Goal: Obtain resource: Download file/media

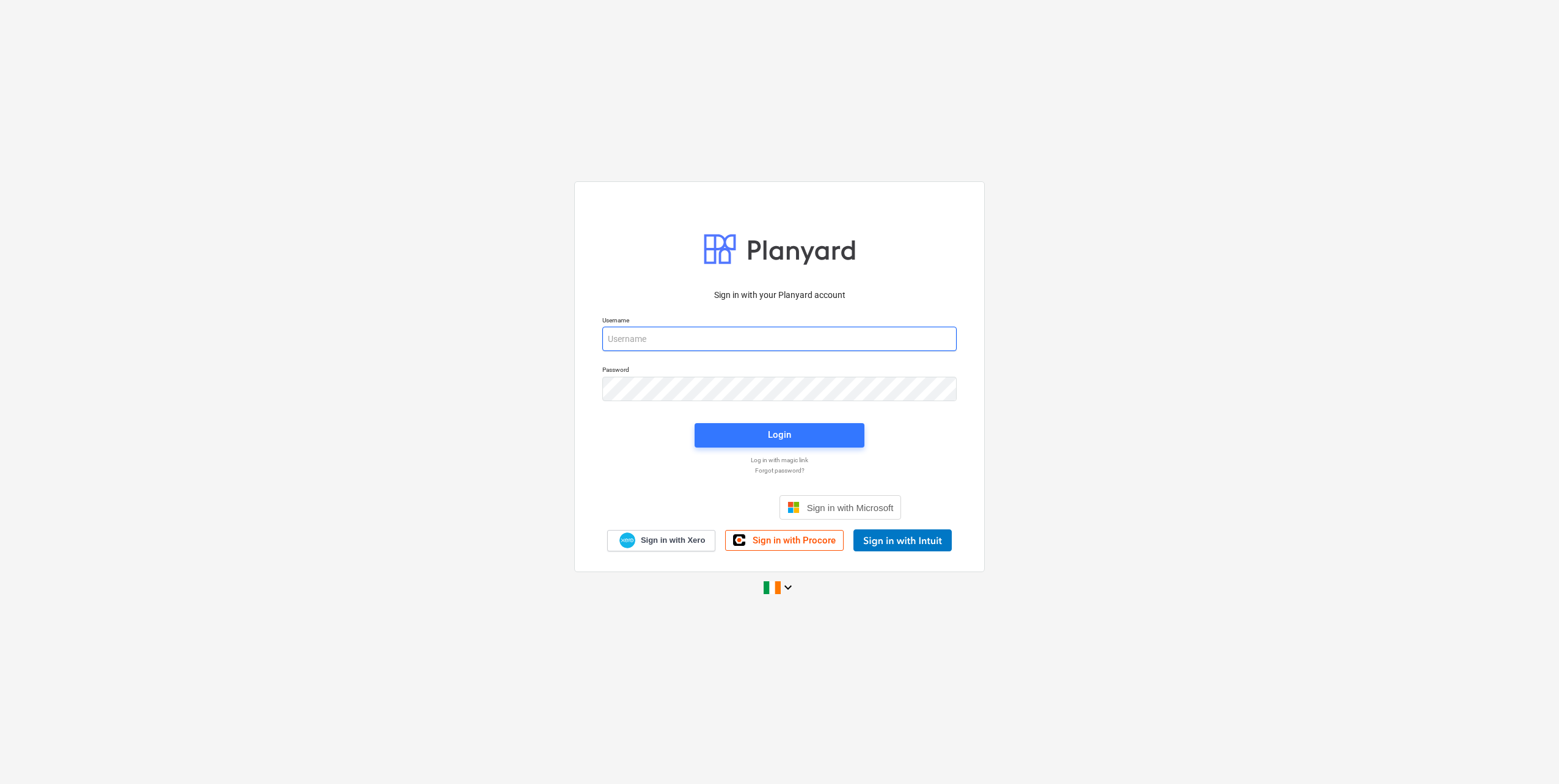
type input "[EMAIL_ADDRESS][DOMAIN_NAME]"
click at [782, 433] on div "Login" at bounding box center [780, 434] width 24 height 16
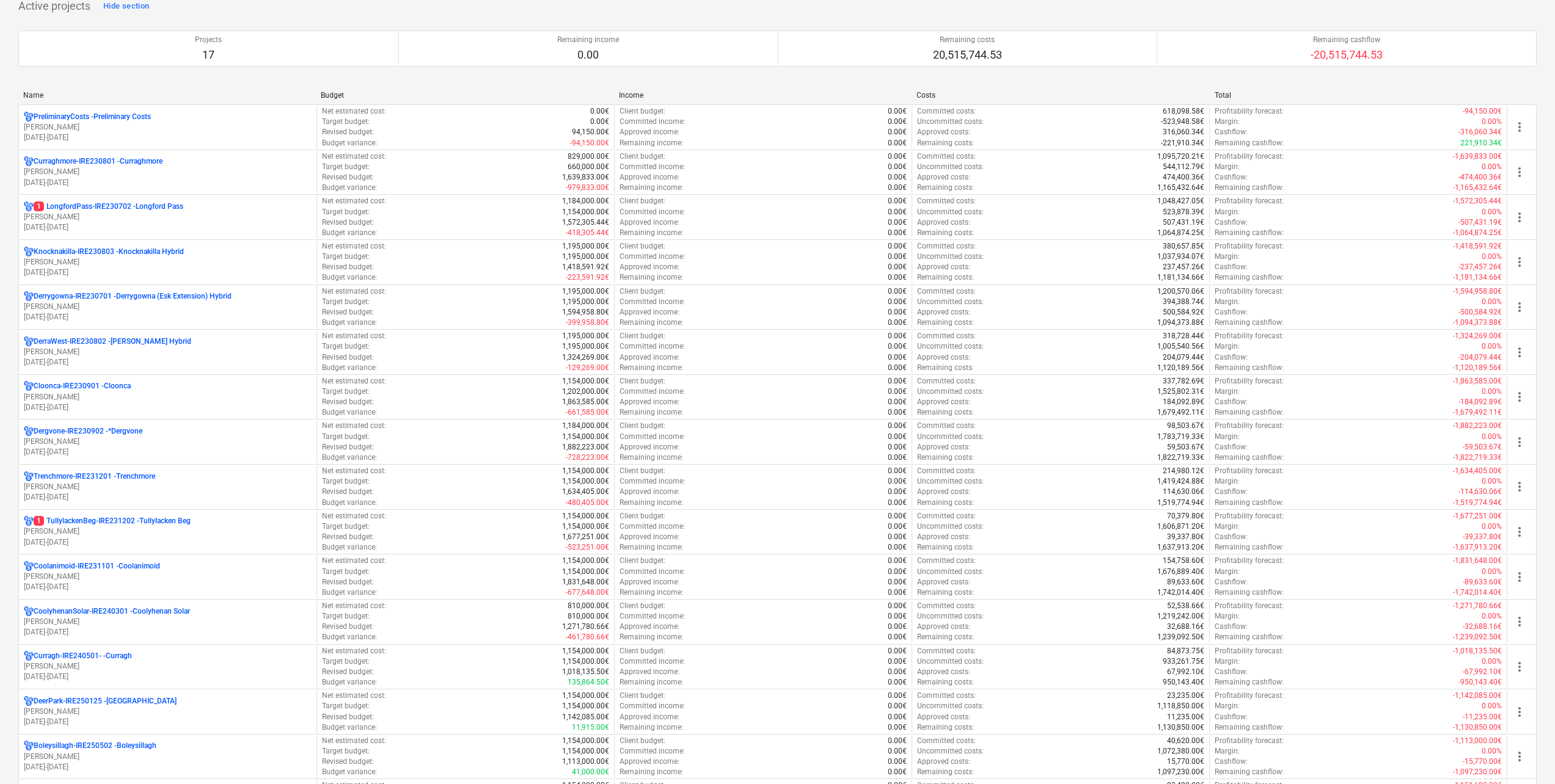
scroll to position [122, 0]
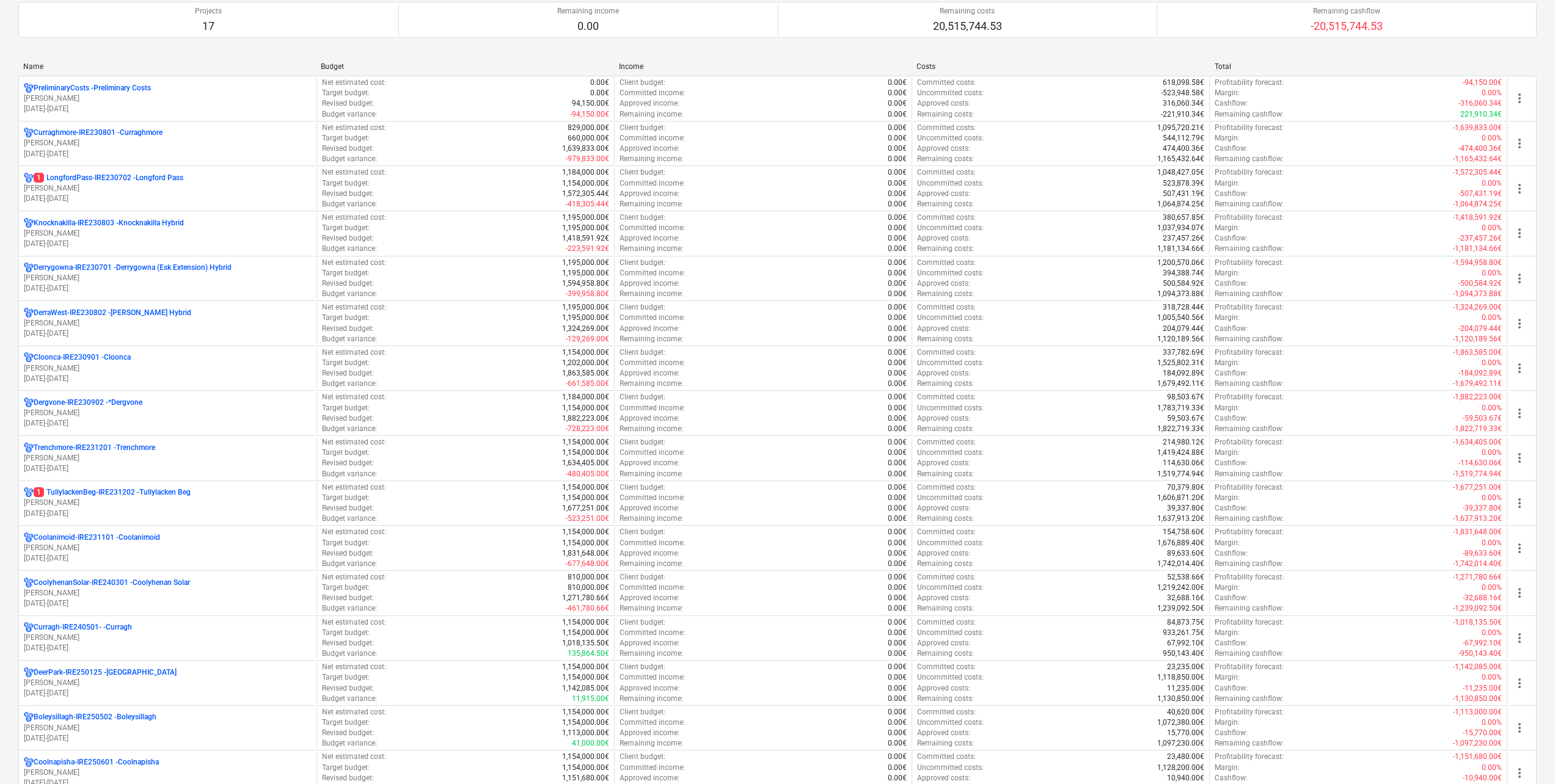
click at [96, 509] on p "[DATE] - [DATE]" at bounding box center [167, 514] width 288 height 10
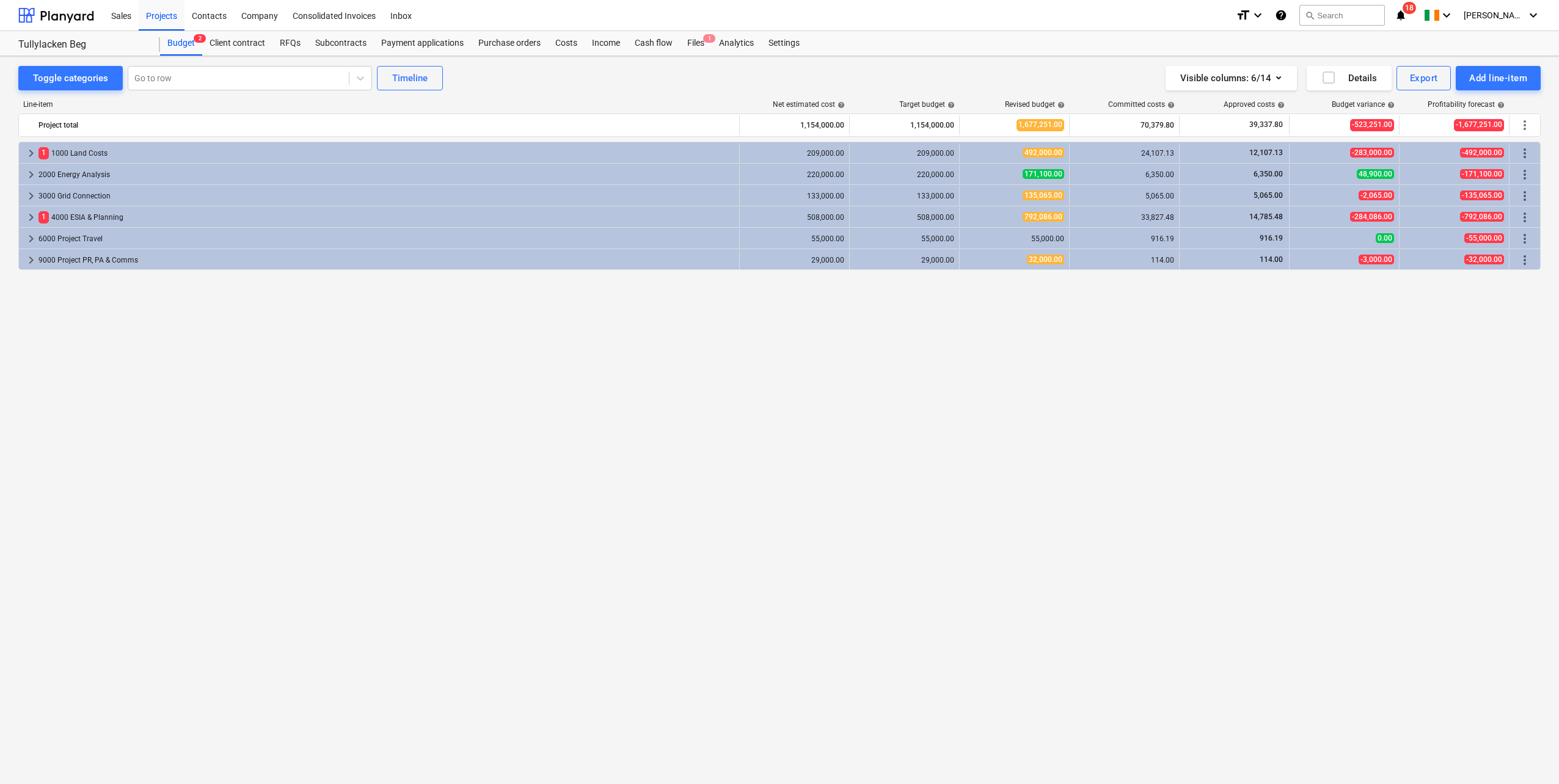
click at [689, 39] on div "Files 1" at bounding box center [696, 43] width 32 height 24
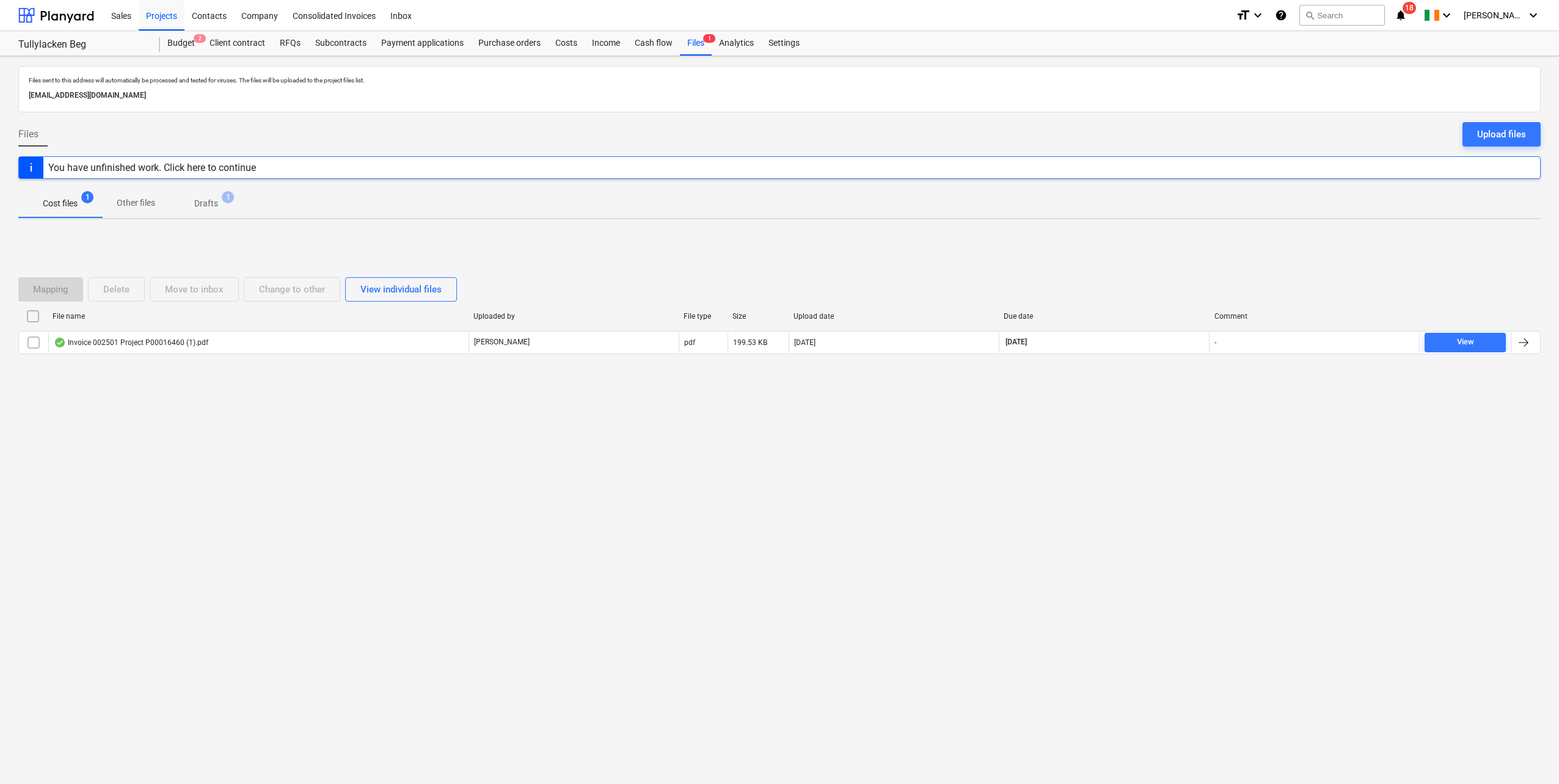
click at [242, 344] on div "Invoice 002501 Project P00016460 (1).pdf" at bounding box center [258, 343] width 421 height 19
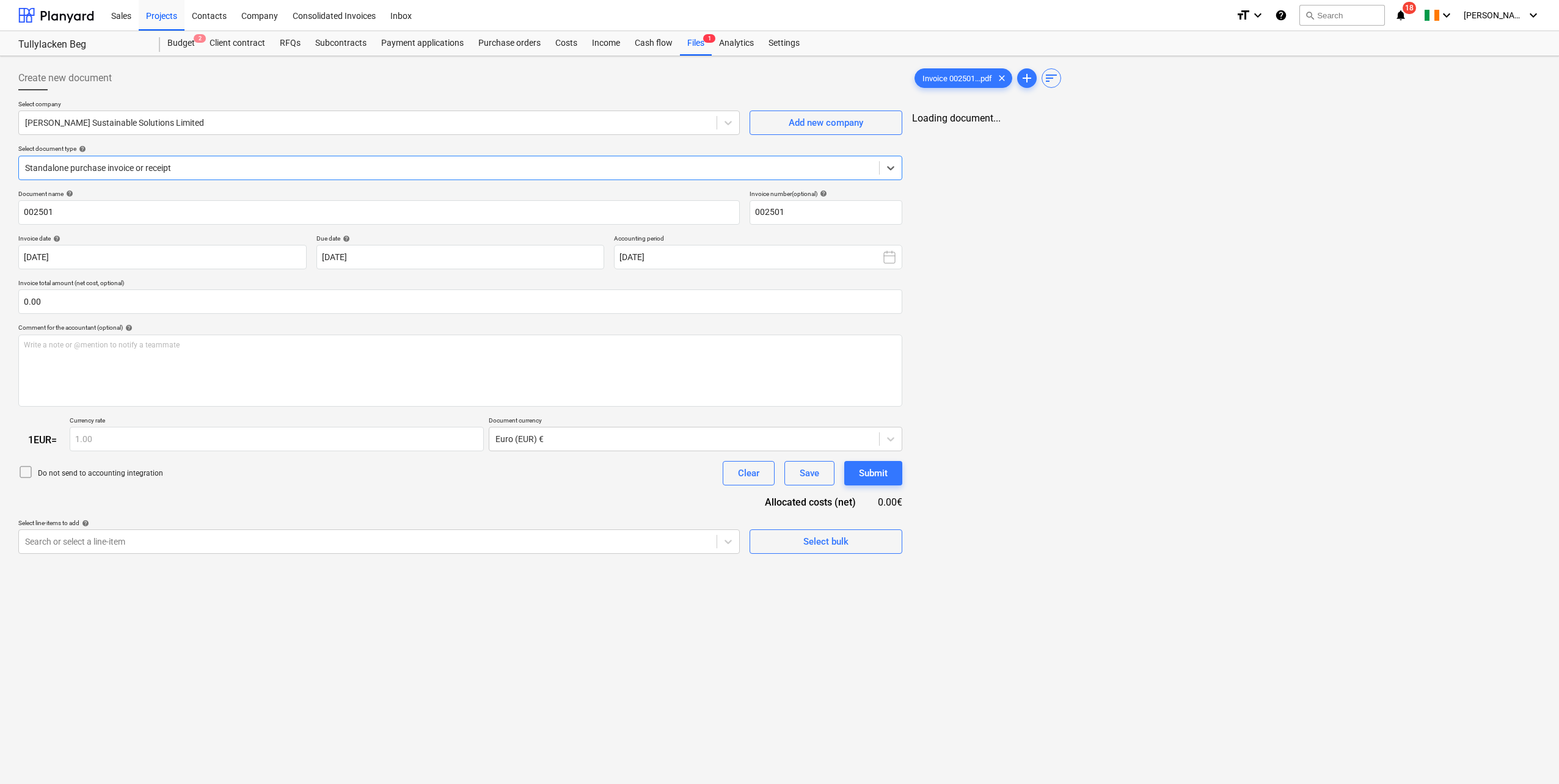
type input "002501"
type input "[DATE]"
click at [1001, 82] on span "clear" at bounding box center [999, 78] width 15 height 15
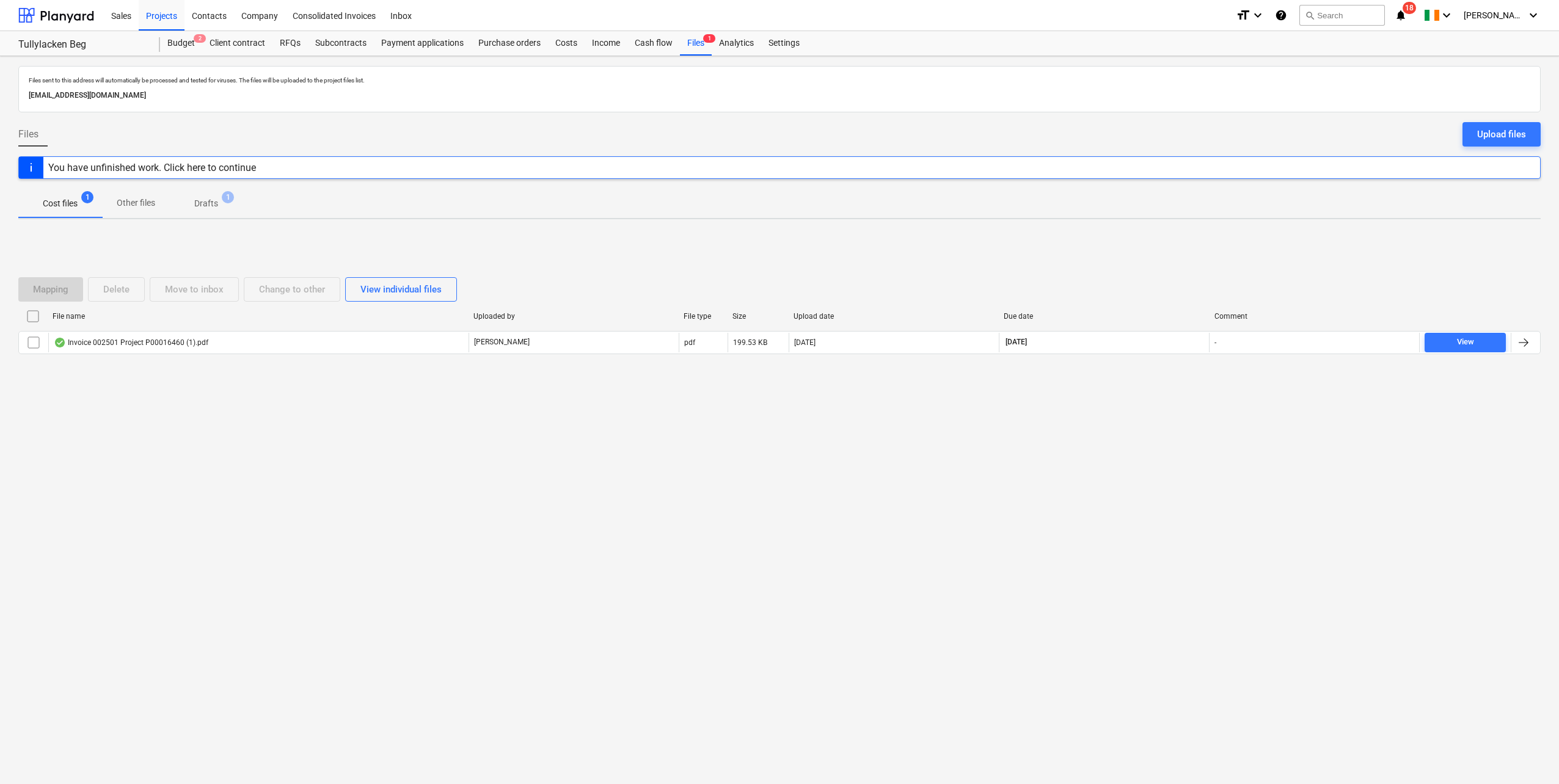
click at [32, 345] on input "checkbox" at bounding box center [33, 343] width 19 height 19
click at [109, 290] on div "Delete" at bounding box center [116, 289] width 26 height 16
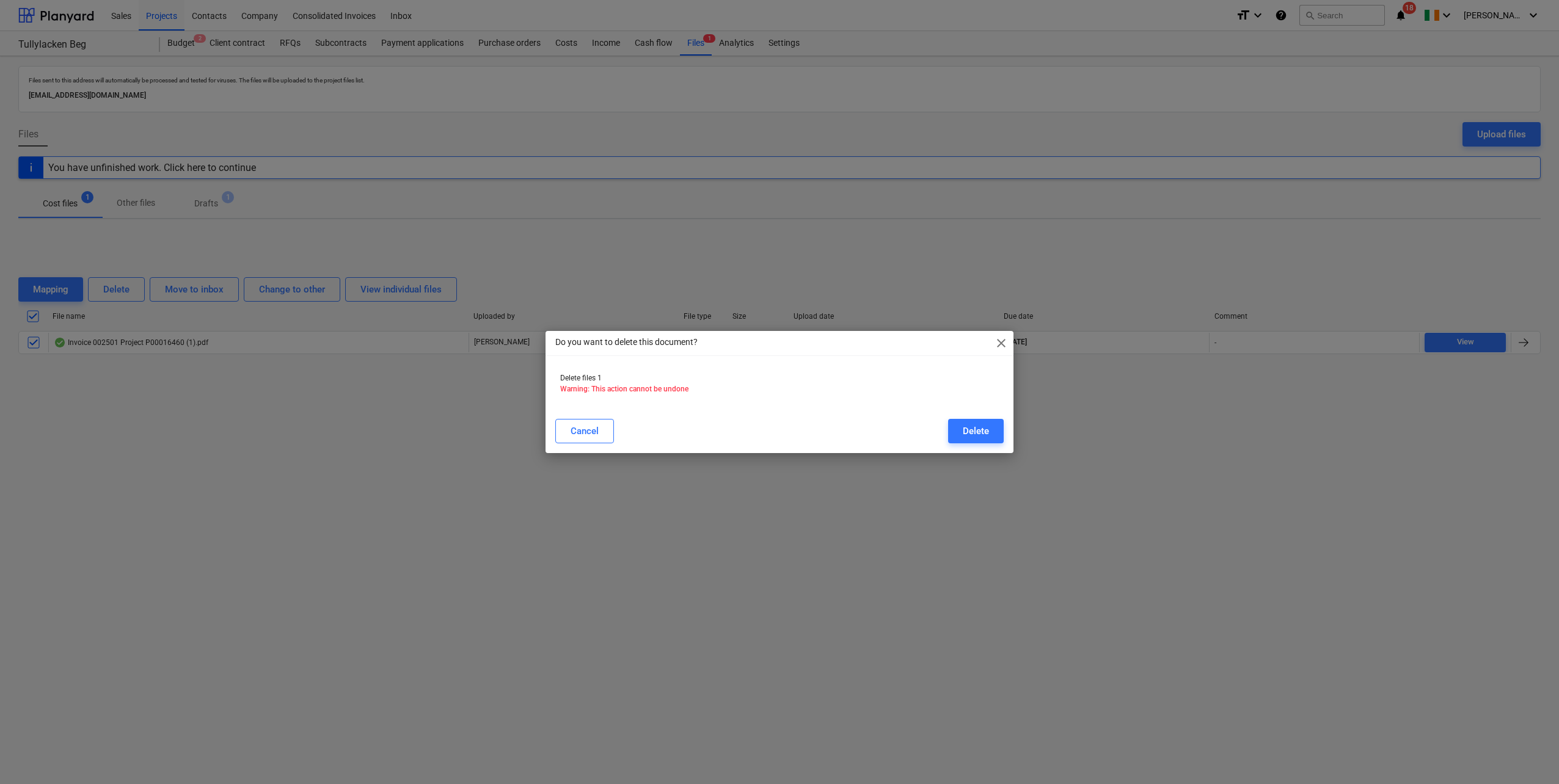
click at [974, 434] on div "Delete" at bounding box center [976, 431] width 26 height 16
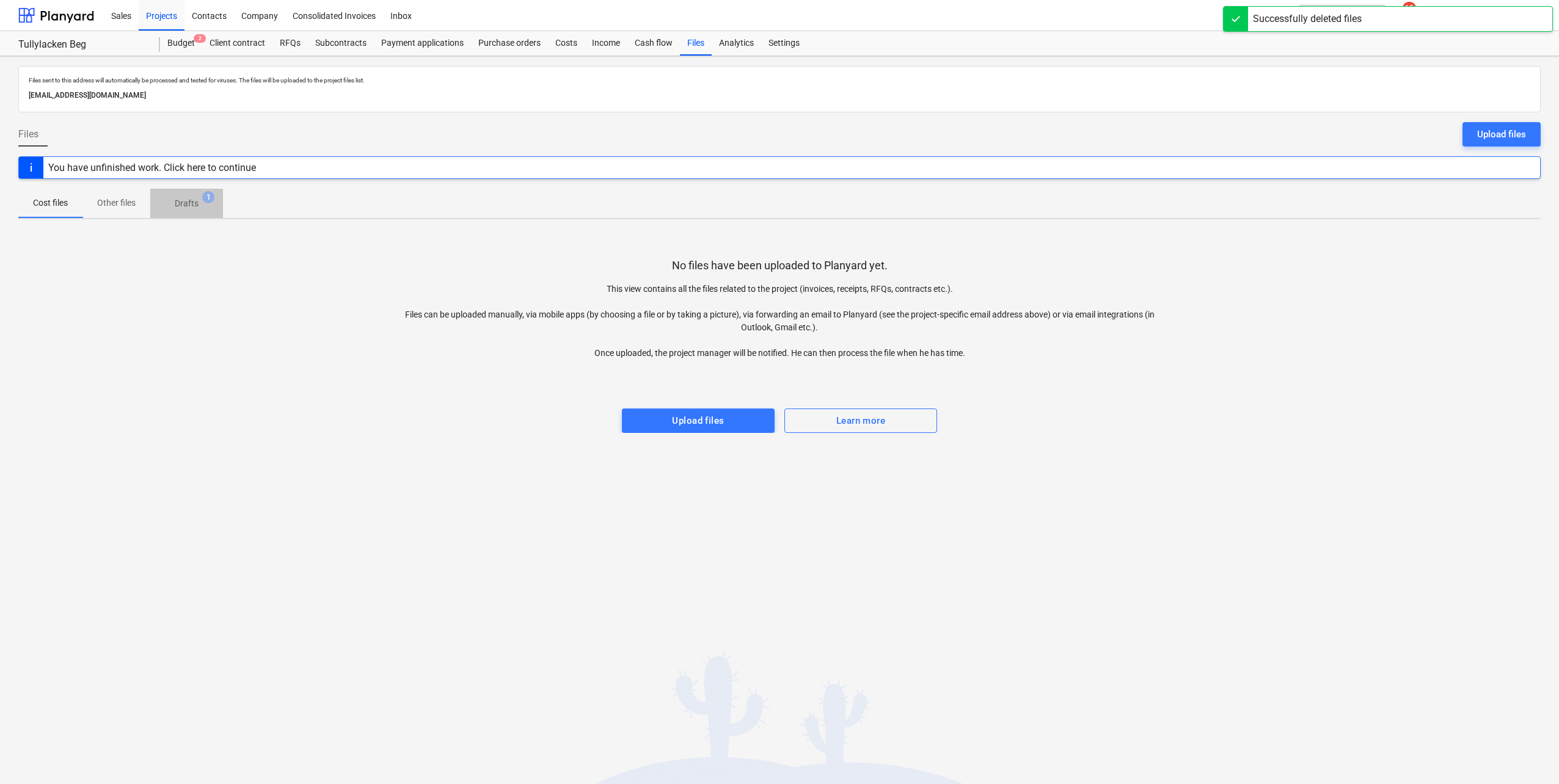
click at [187, 202] on p "Drafts" at bounding box center [186, 204] width 24 height 13
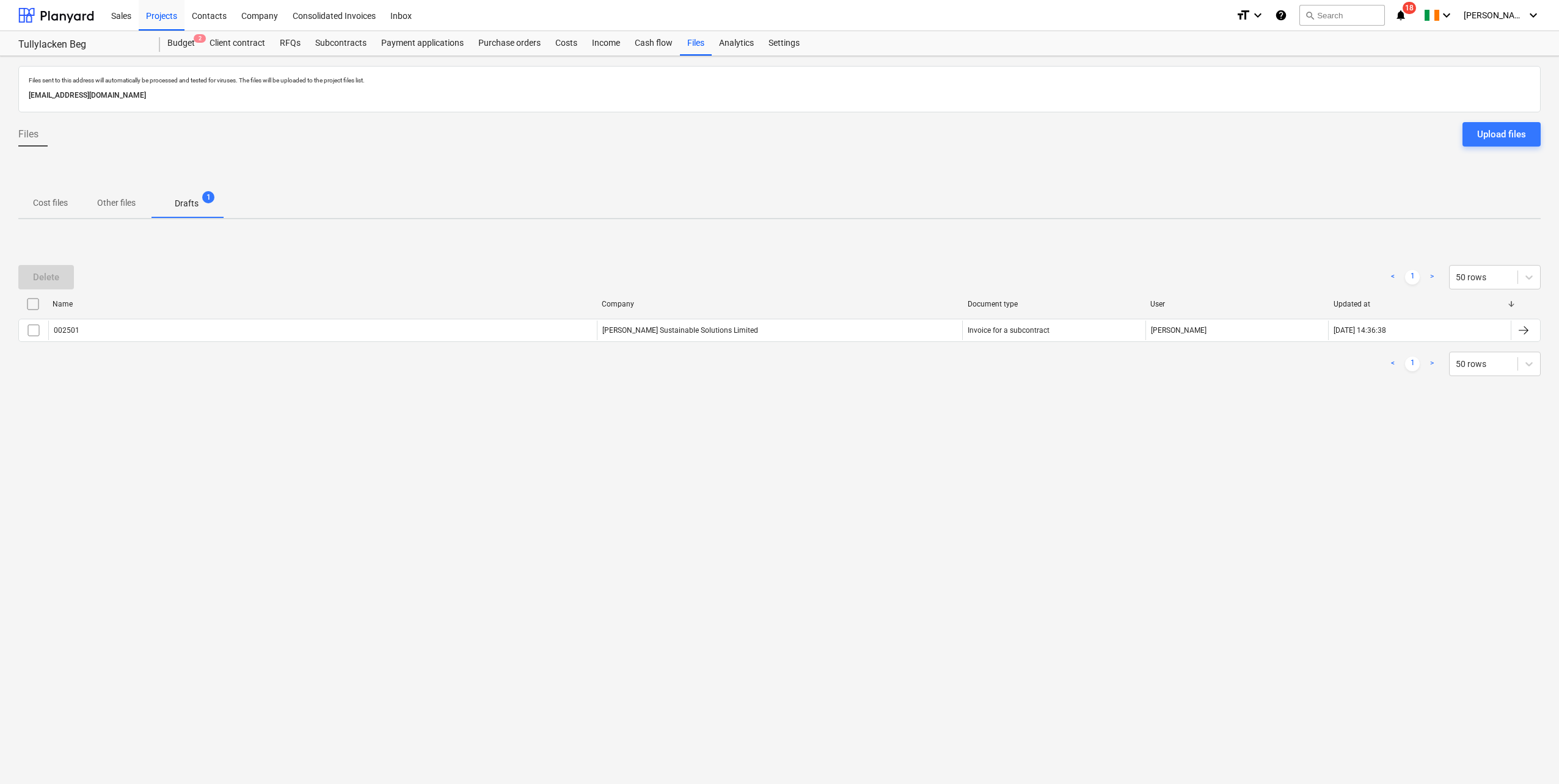
click at [54, 208] on p "Cost files" at bounding box center [51, 203] width 35 height 13
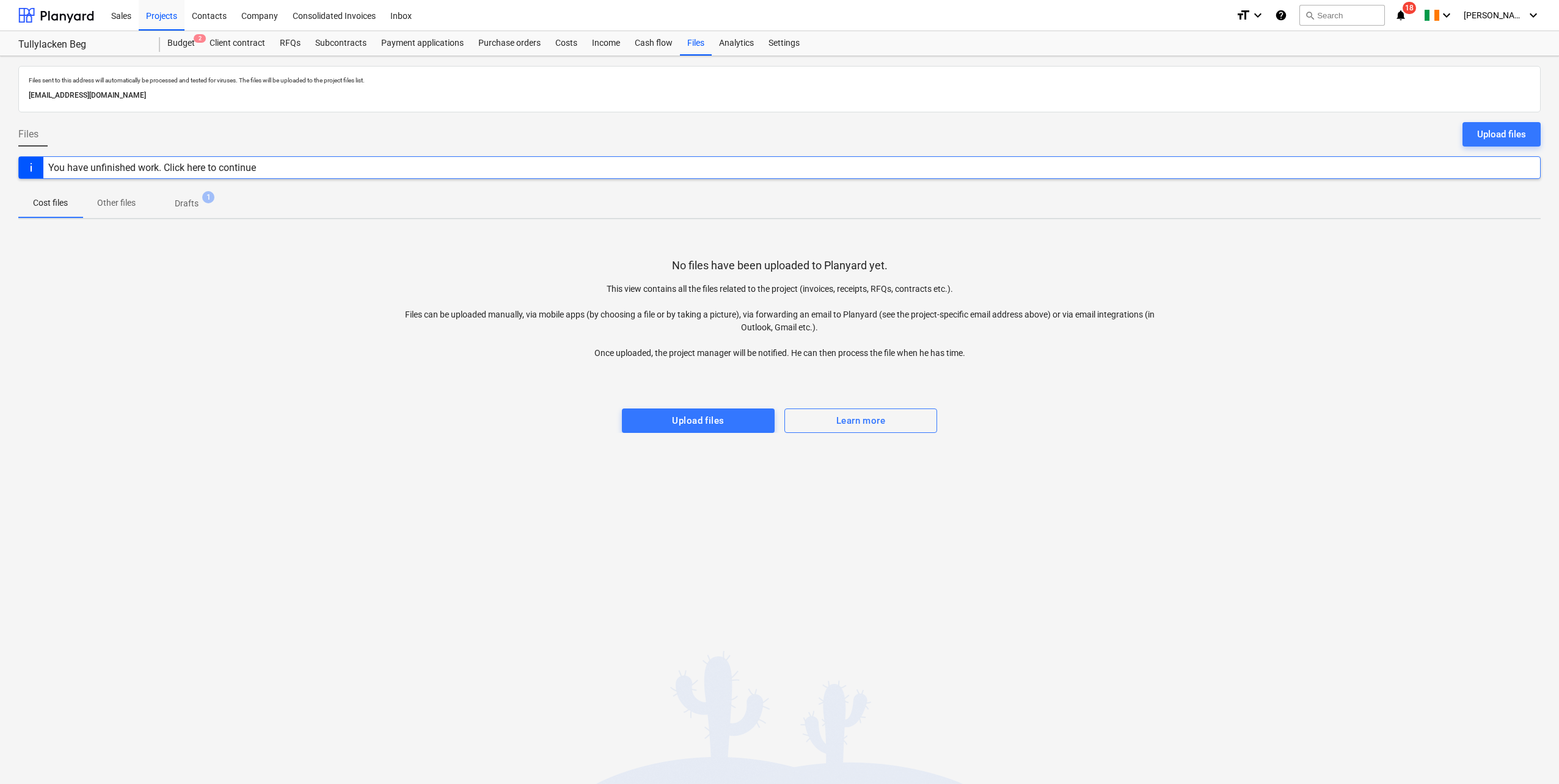
click at [189, 202] on p "Drafts" at bounding box center [186, 204] width 24 height 13
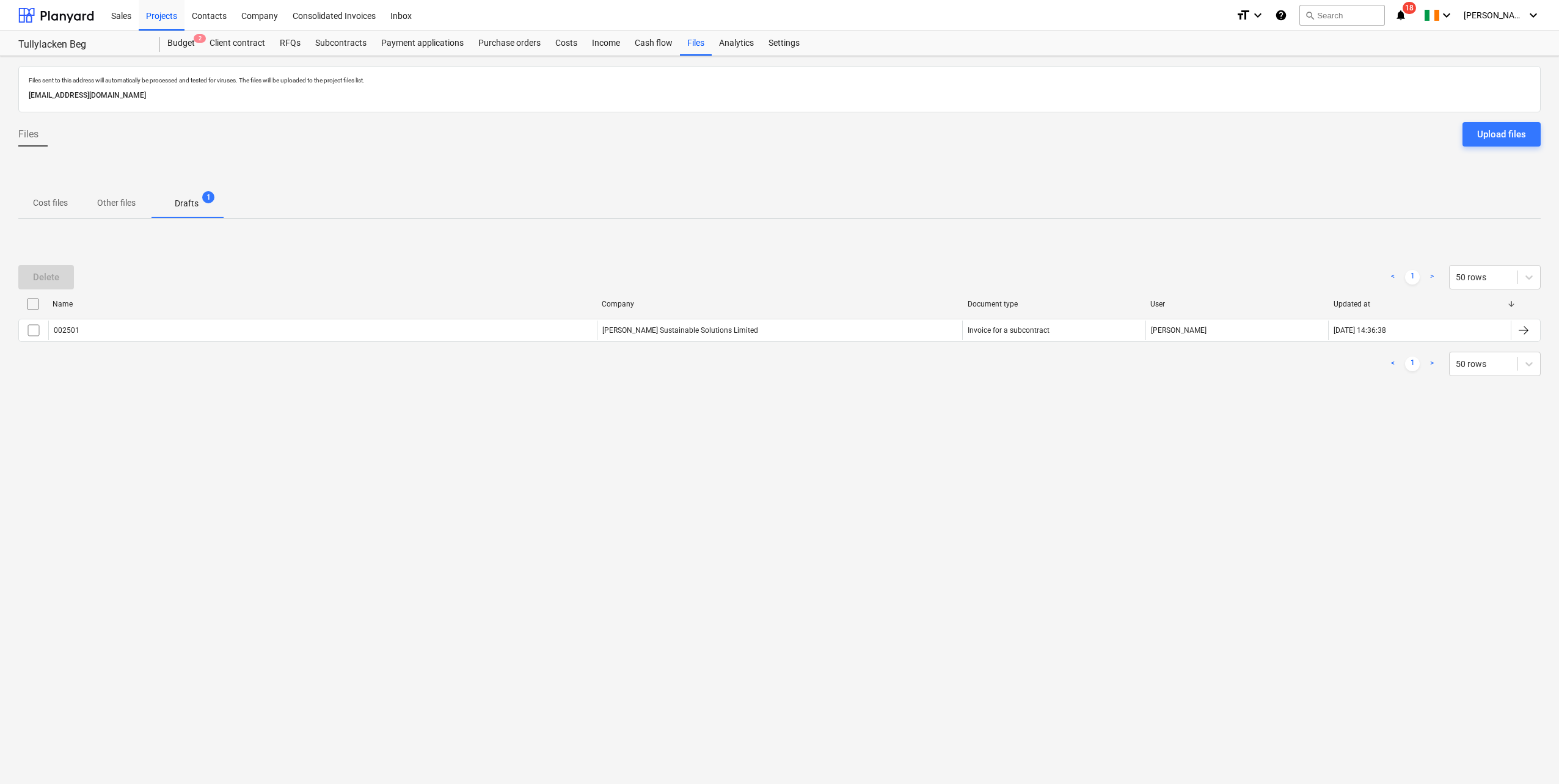
click at [27, 328] on input "checkbox" at bounding box center [33, 330] width 19 height 19
click at [44, 271] on div "Delete" at bounding box center [46, 277] width 26 height 16
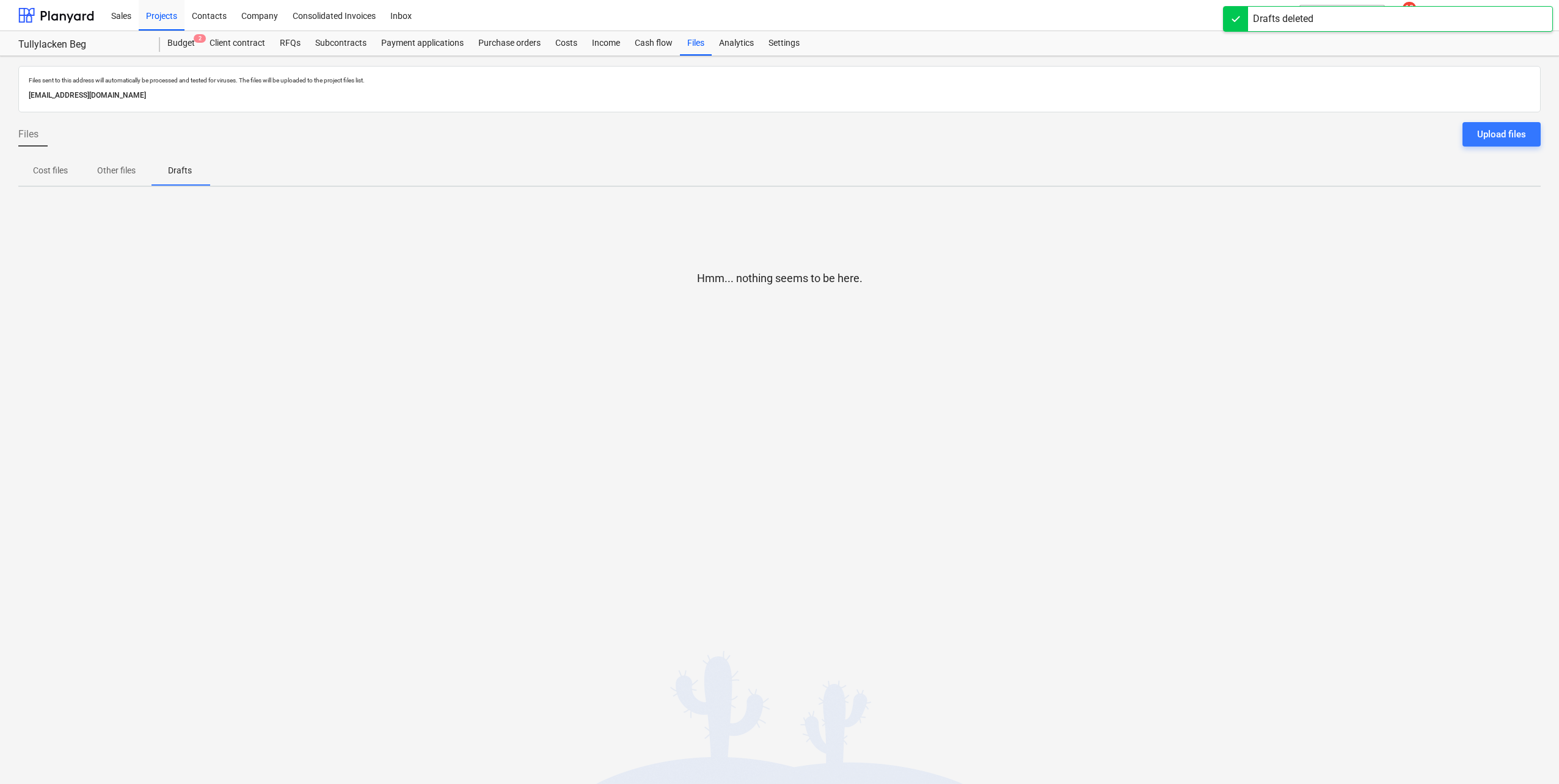
click at [645, 45] on div "Cash flow" at bounding box center [654, 43] width 53 height 24
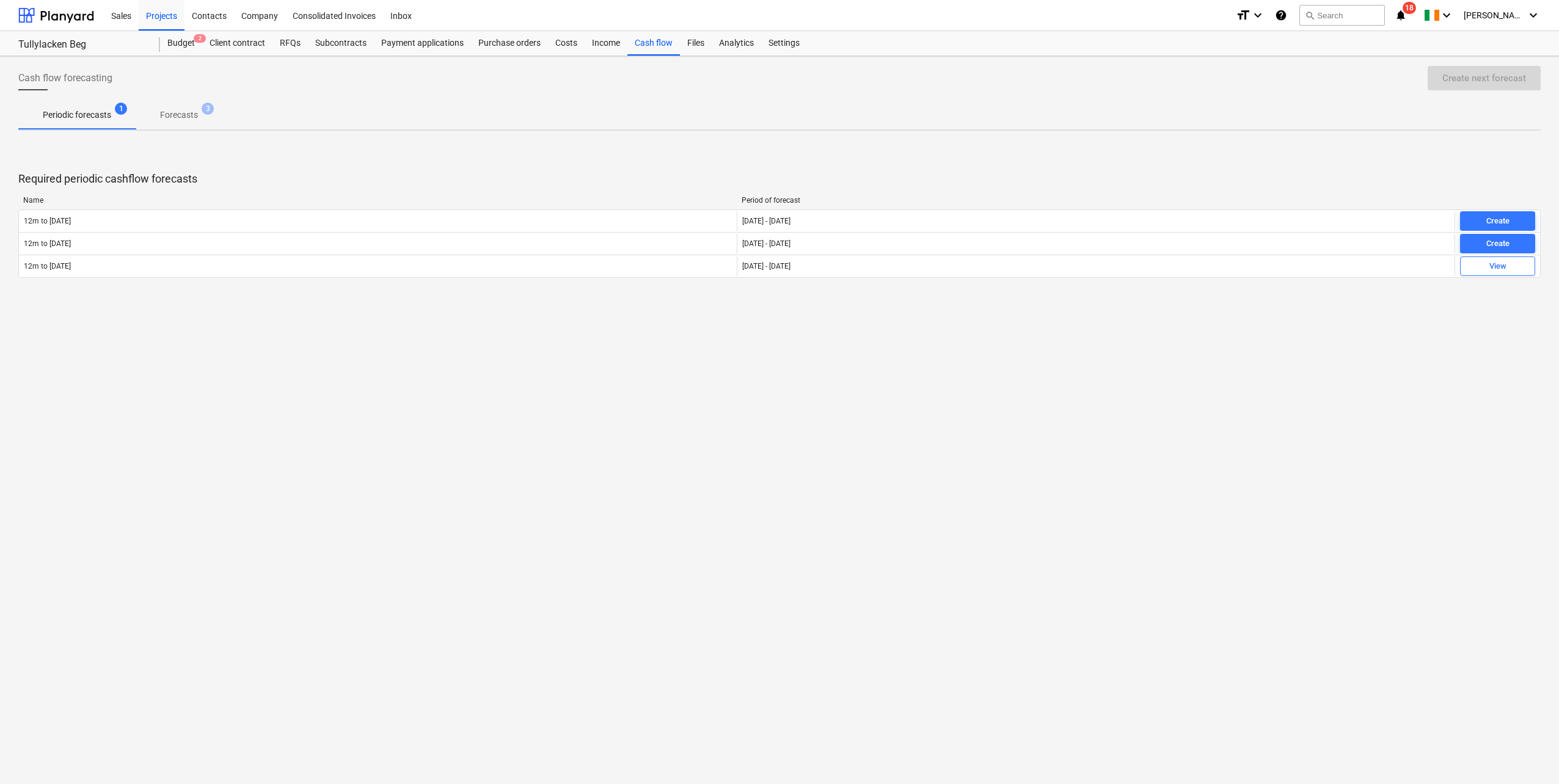
click at [607, 45] on div "Income" at bounding box center [606, 43] width 43 height 24
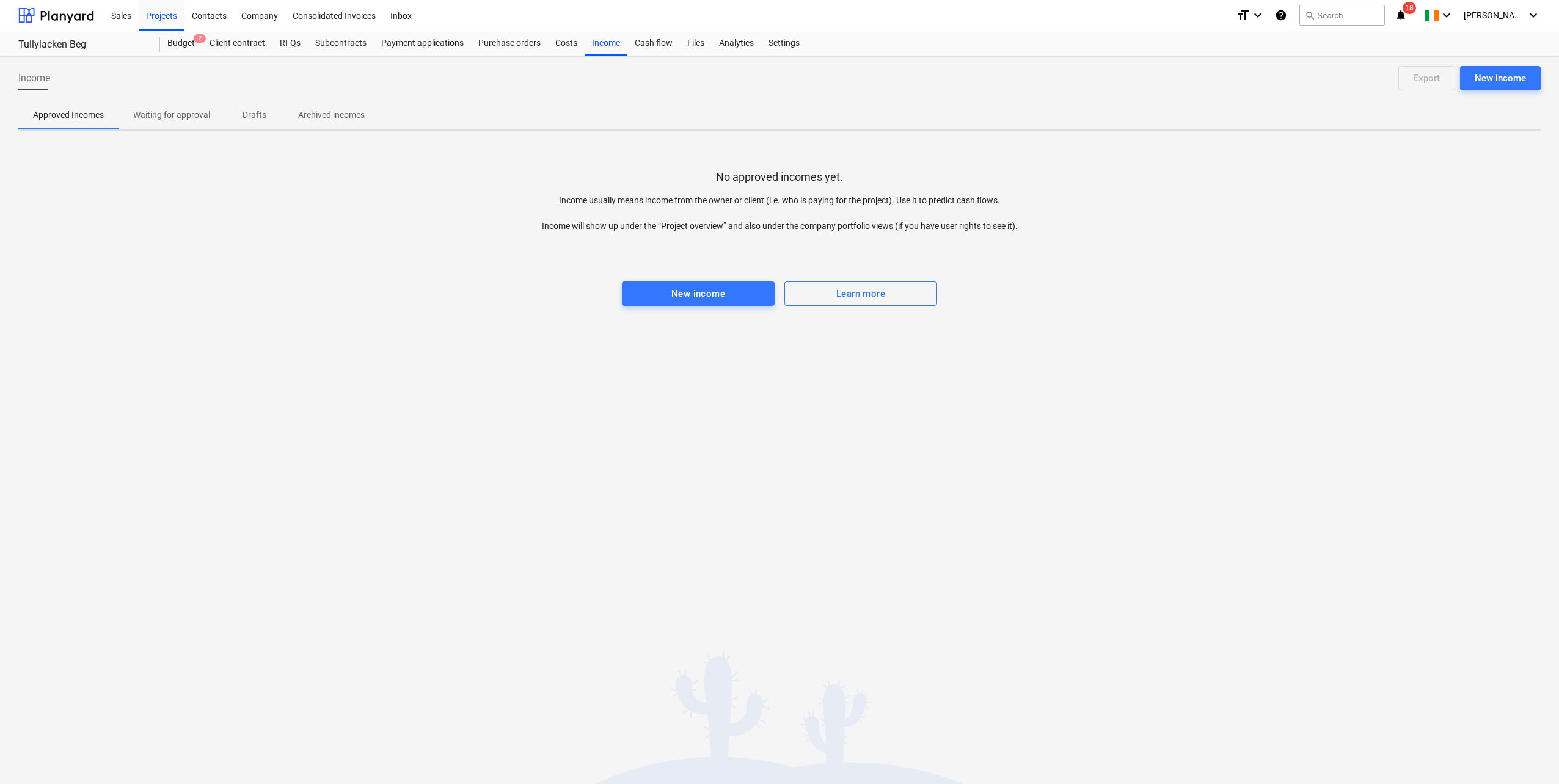
click at [556, 40] on div "Costs" at bounding box center [566, 43] width 37 height 24
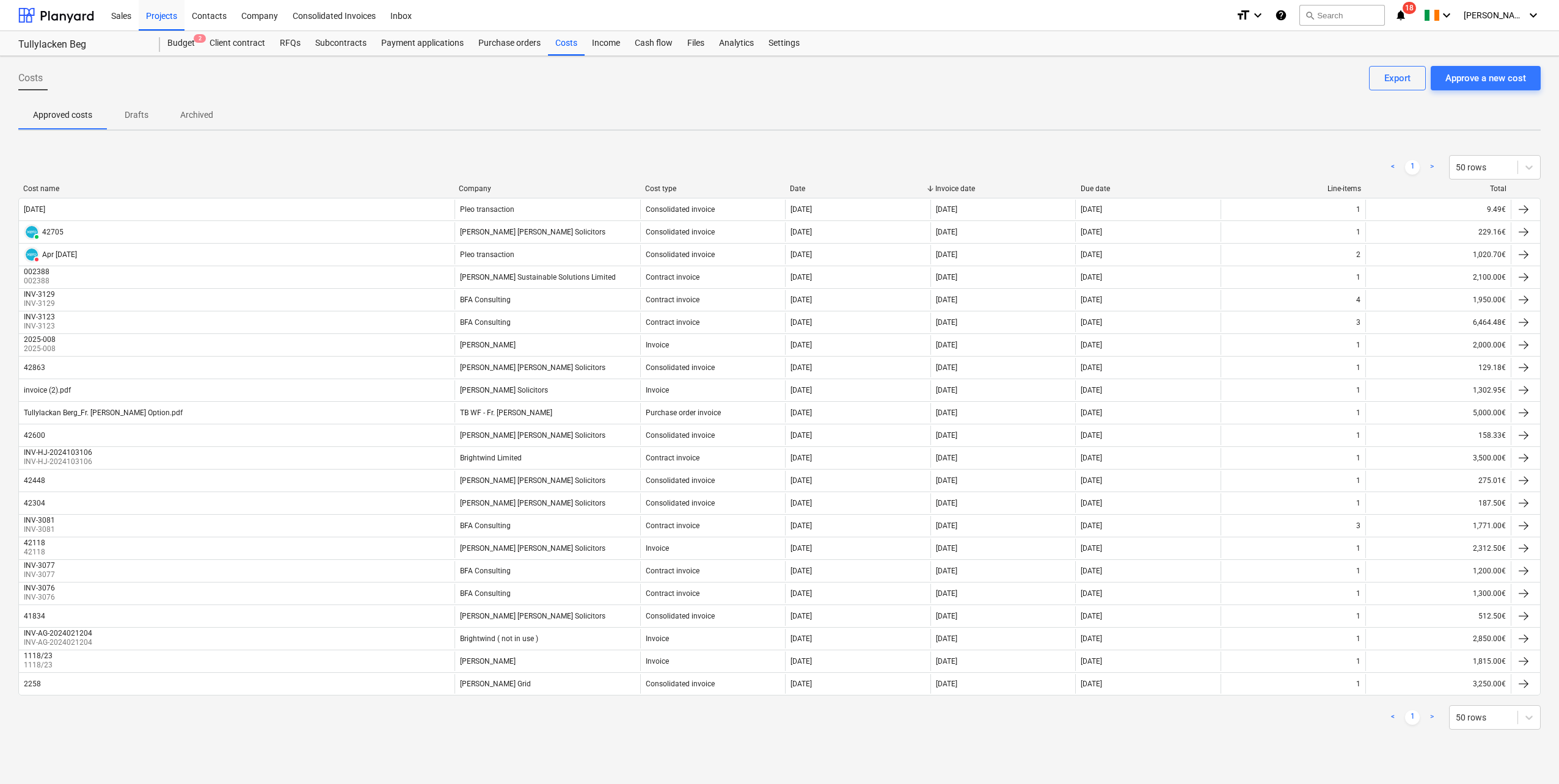
click at [152, 12] on div "Projects" at bounding box center [161, 15] width 46 height 31
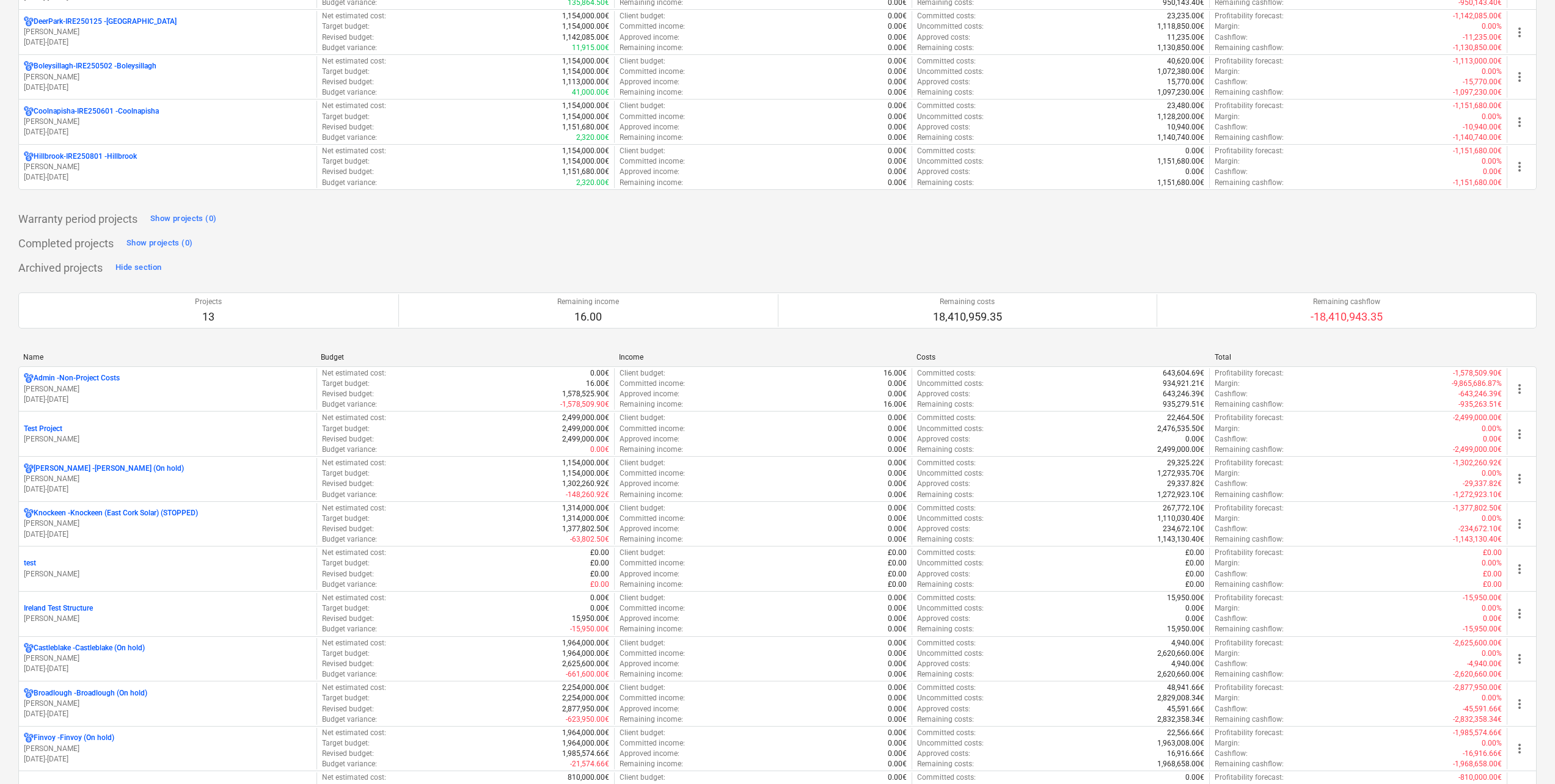
scroll to position [794, 0]
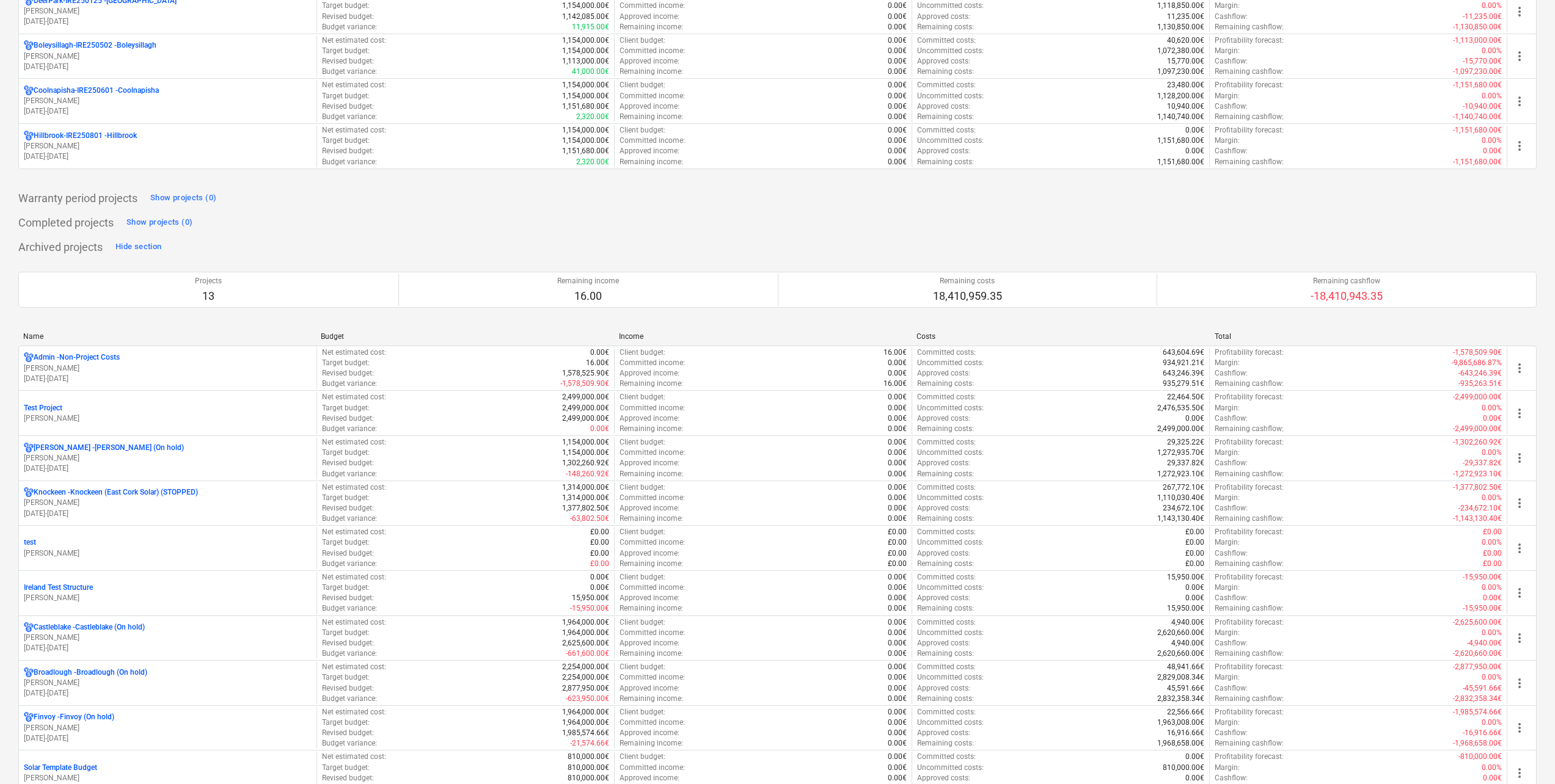
click at [105, 409] on div "Test Project" at bounding box center [167, 408] width 288 height 10
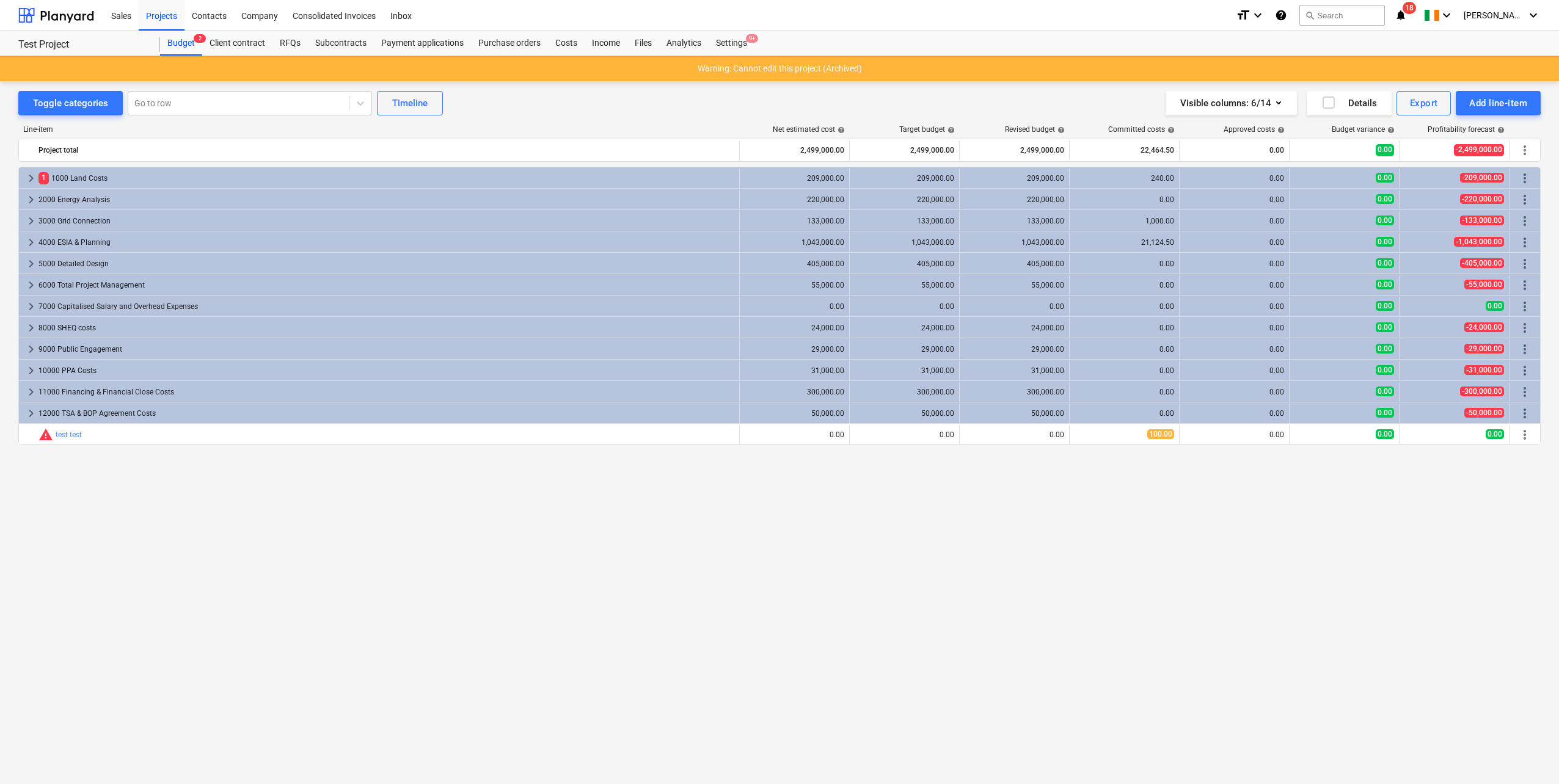
click at [157, 13] on div "Projects" at bounding box center [161, 15] width 46 height 31
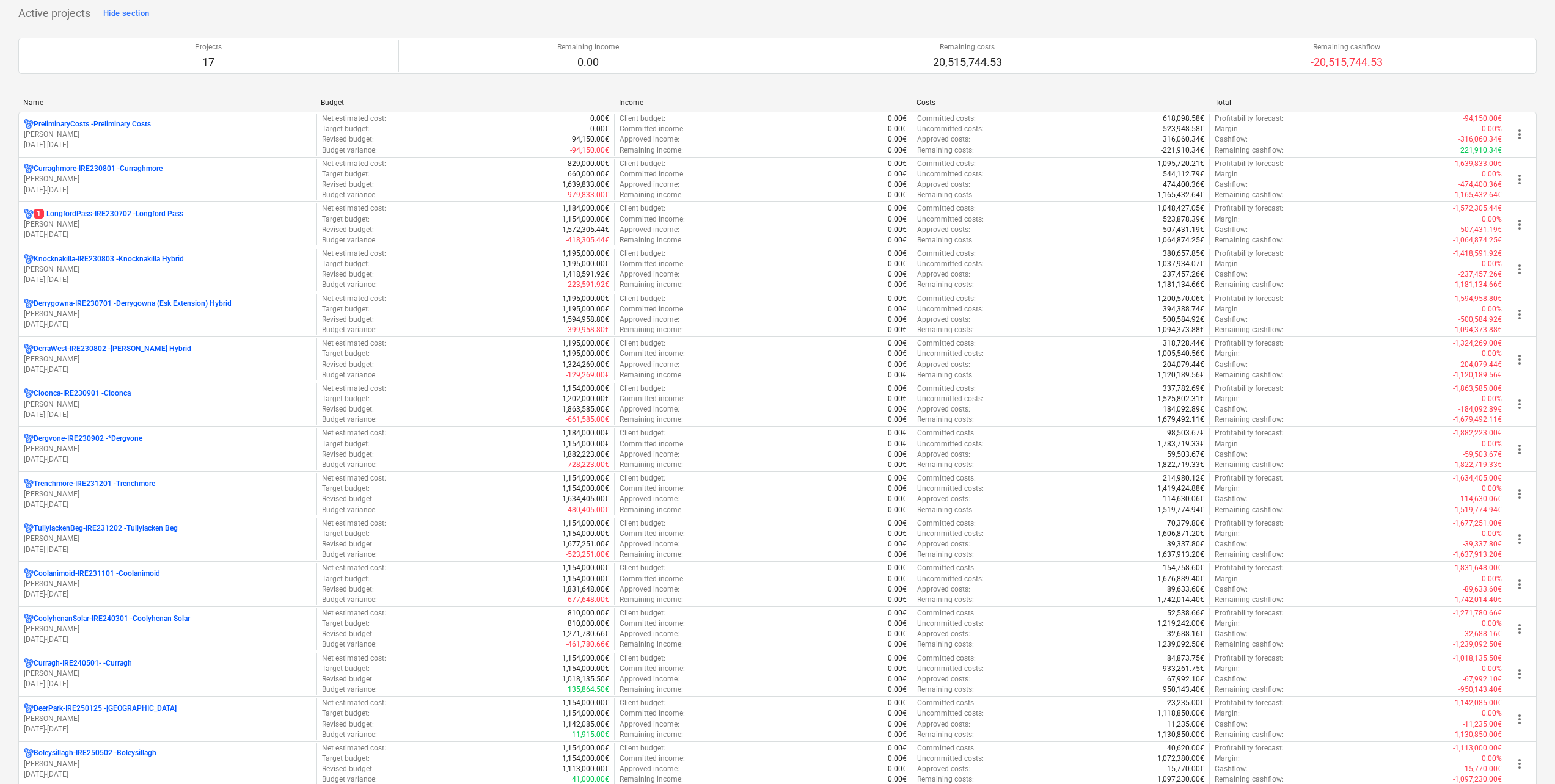
scroll to position [244, 0]
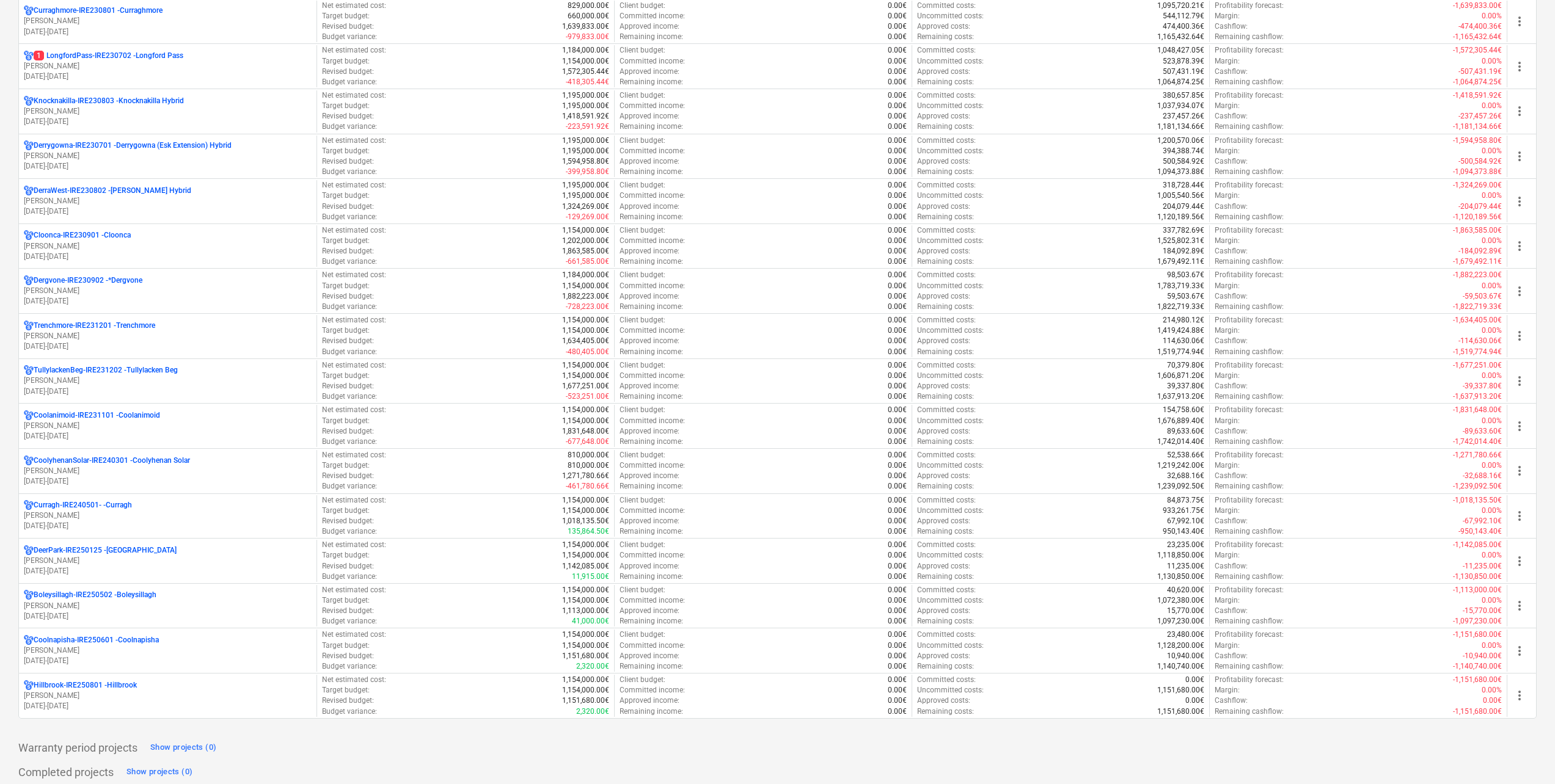
click at [97, 64] on p "[PERSON_NAME]" at bounding box center [167, 66] width 288 height 10
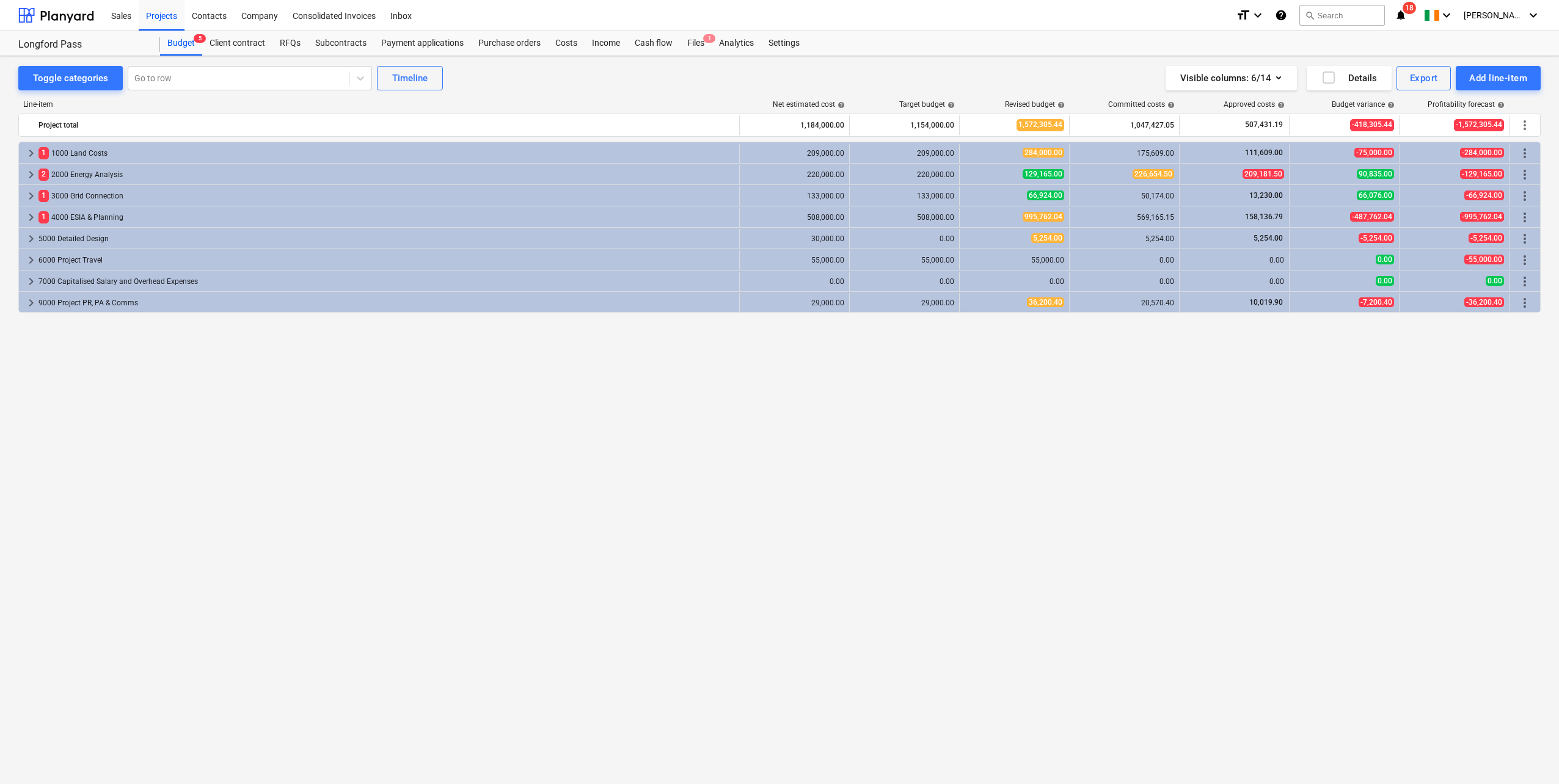
click at [349, 44] on div "Subcontracts" at bounding box center [340, 43] width 66 height 24
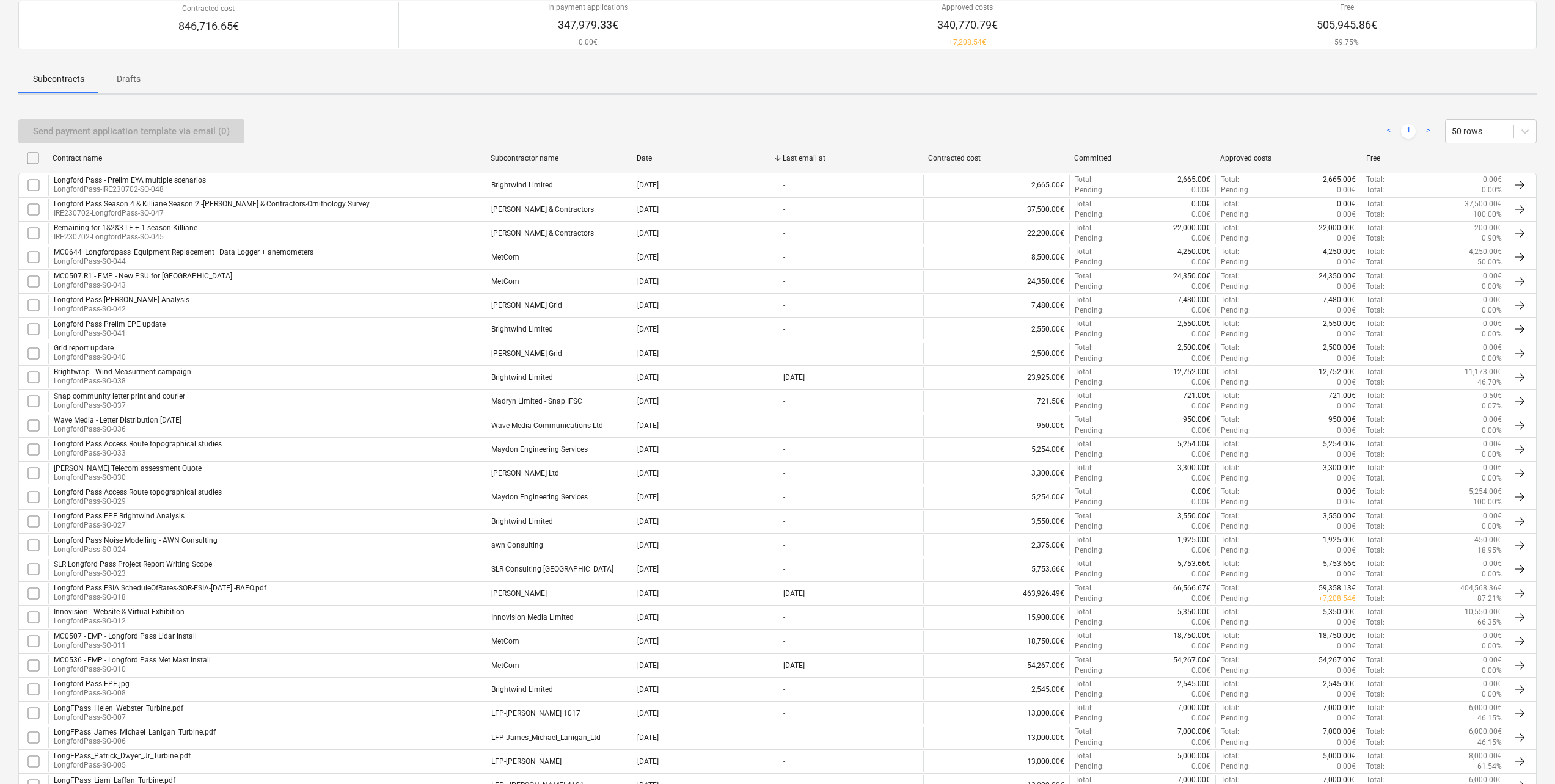
scroll to position [268, 0]
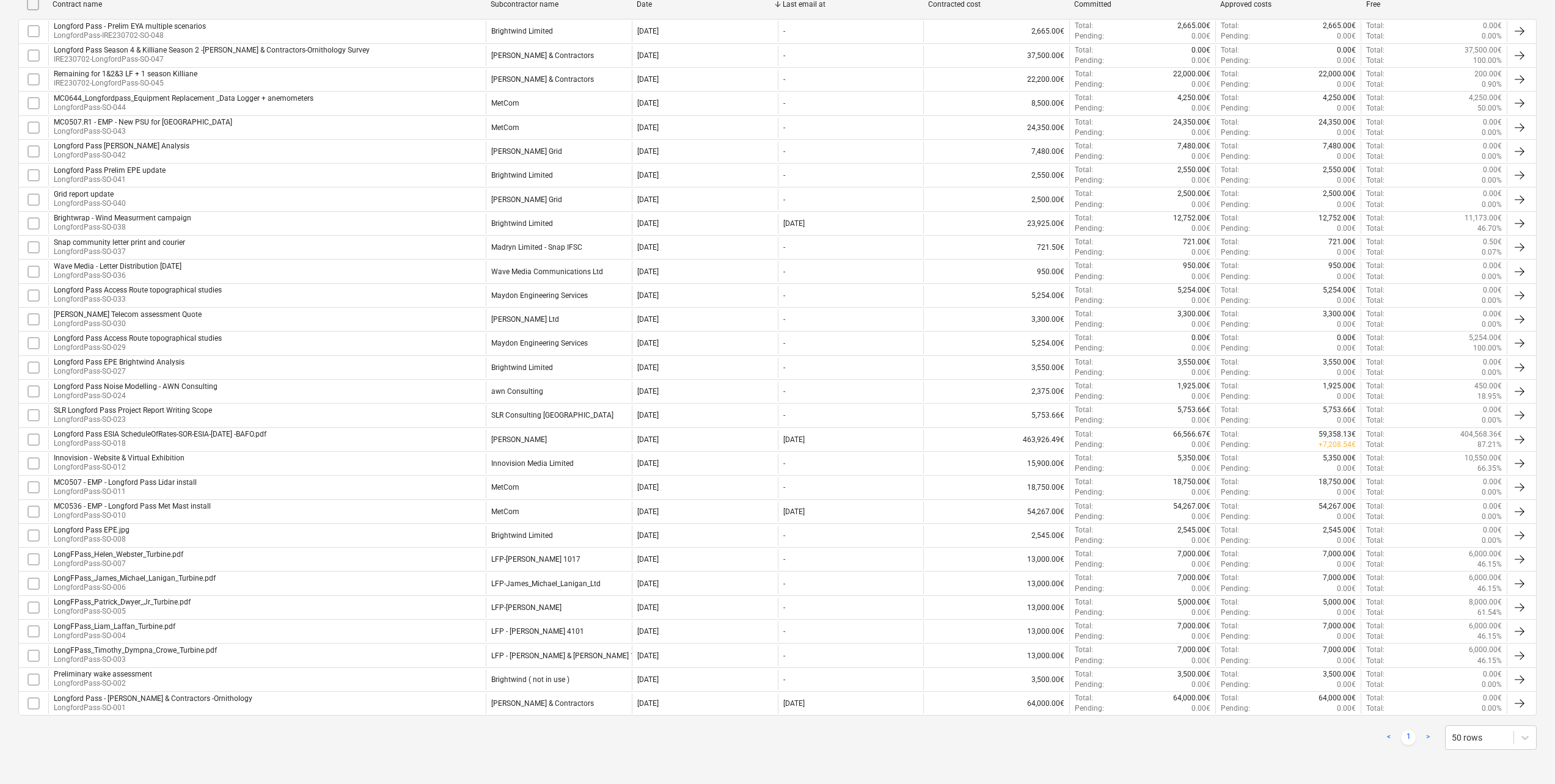
click at [153, 440] on p "LongfordPass-SO-018" at bounding box center [160, 443] width 213 height 10
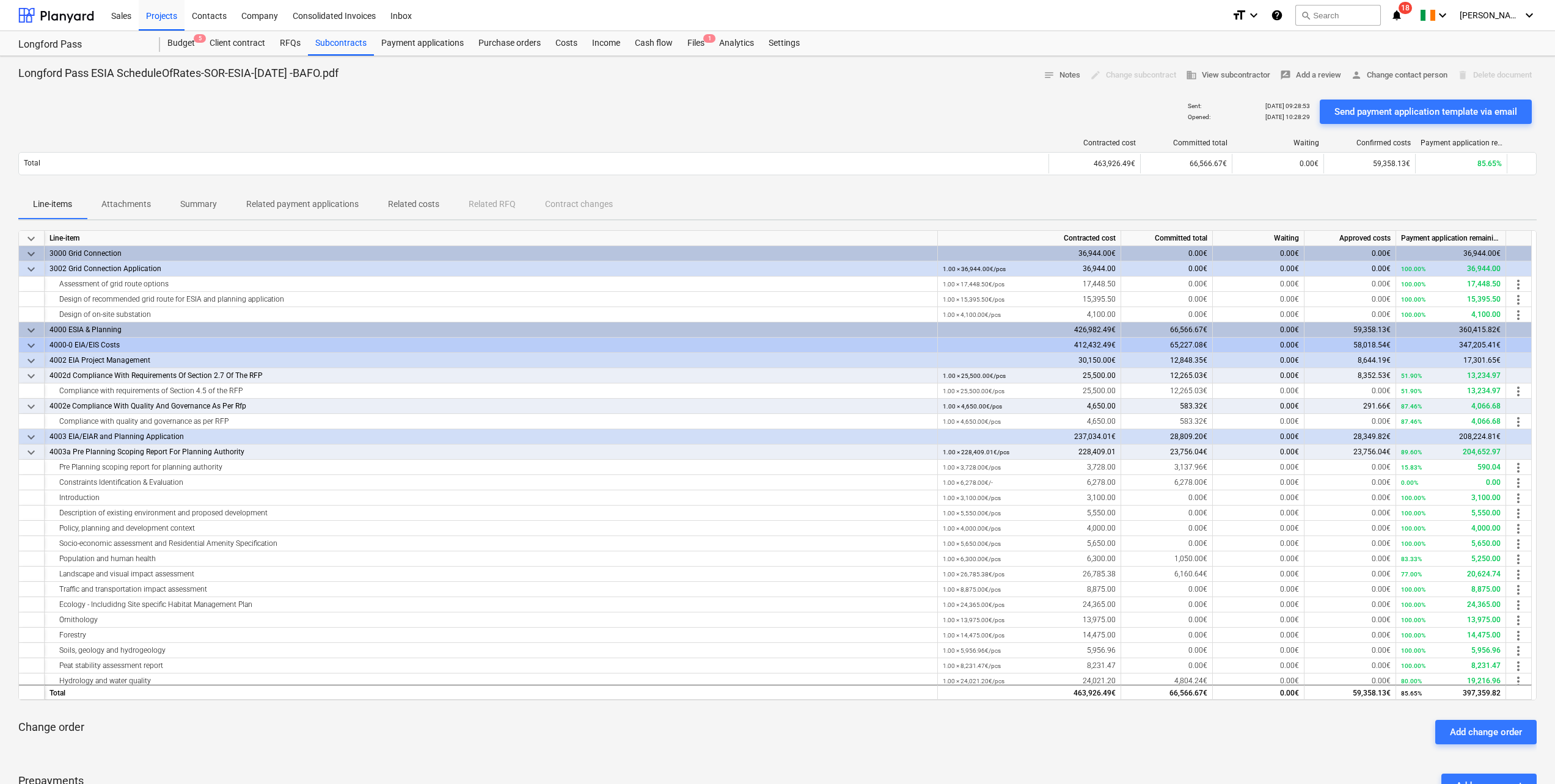
click at [155, 16] on div "Projects" at bounding box center [161, 15] width 46 height 31
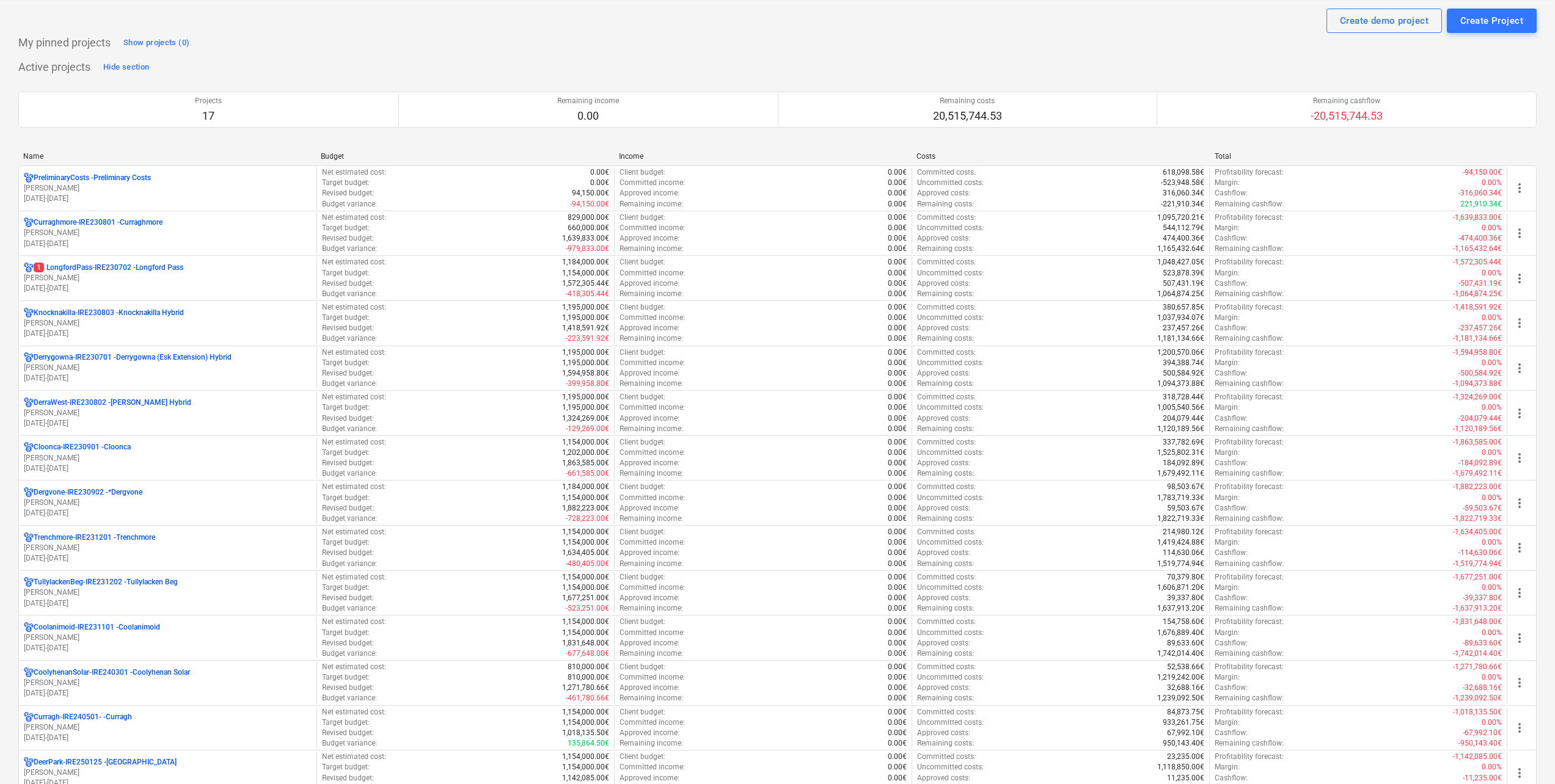
scroll to position [122, 0]
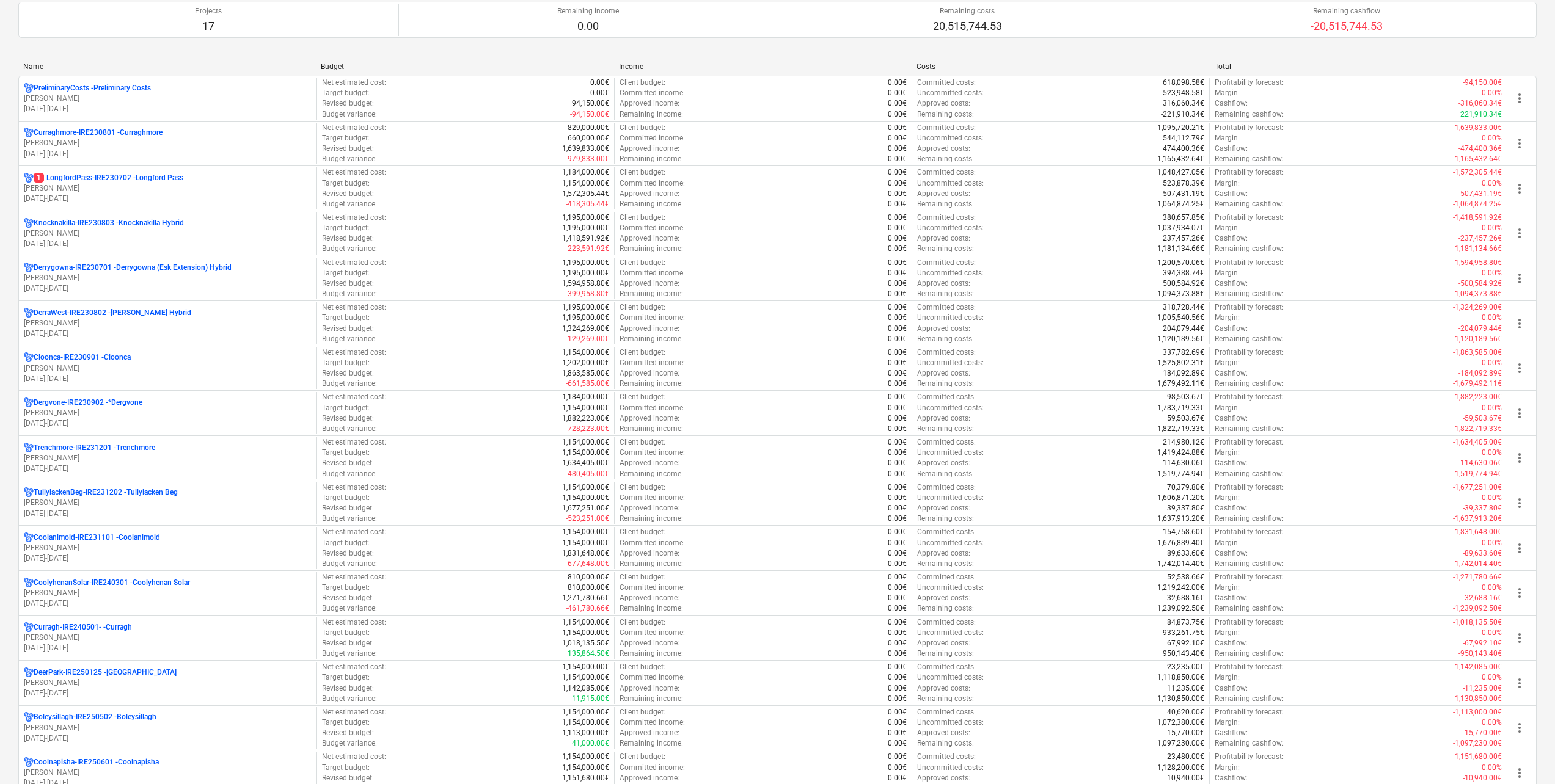
click at [128, 368] on p "[PERSON_NAME]" at bounding box center [167, 368] width 288 height 10
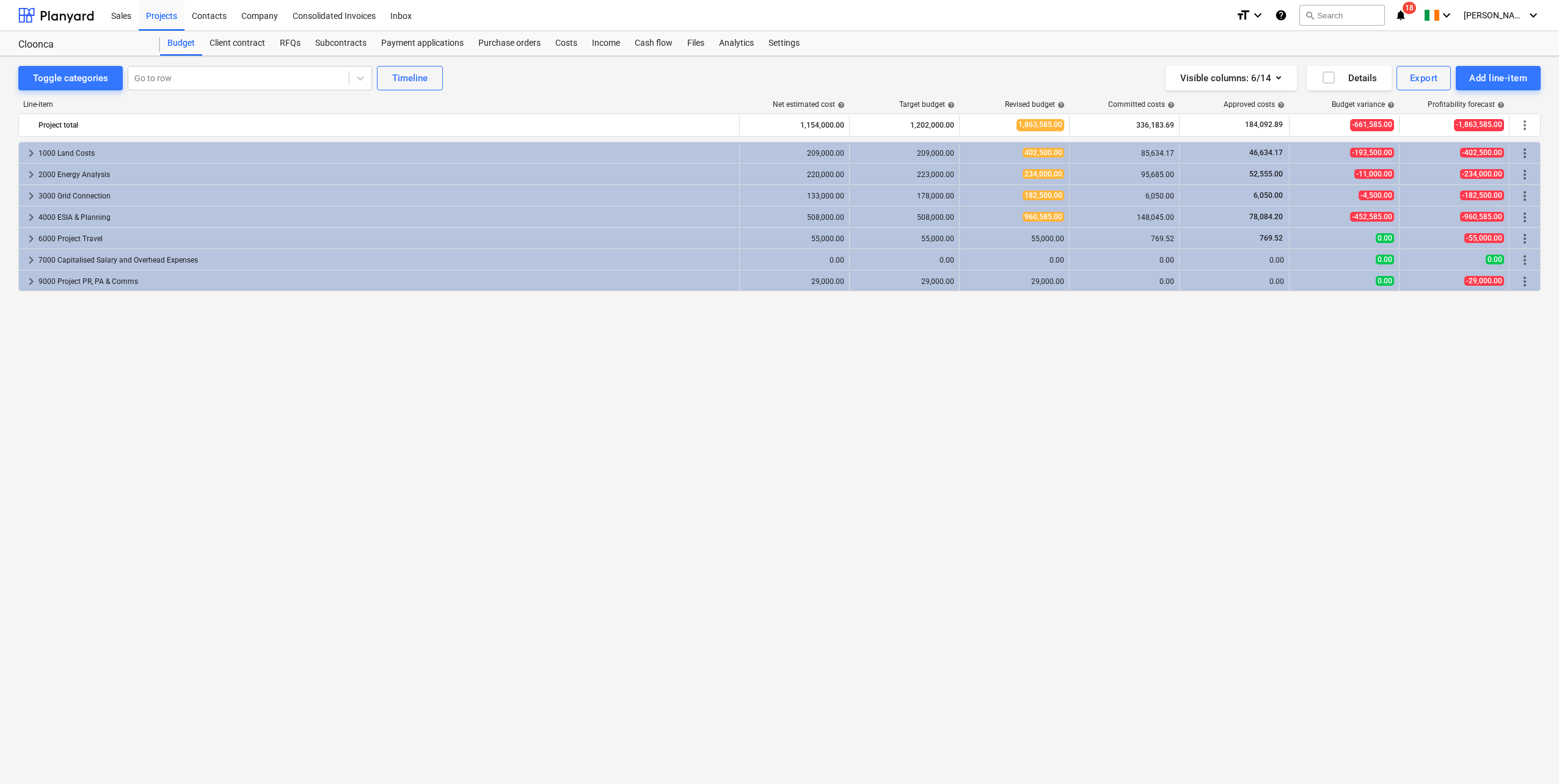
click at [336, 46] on div "Subcontracts" at bounding box center [340, 43] width 66 height 24
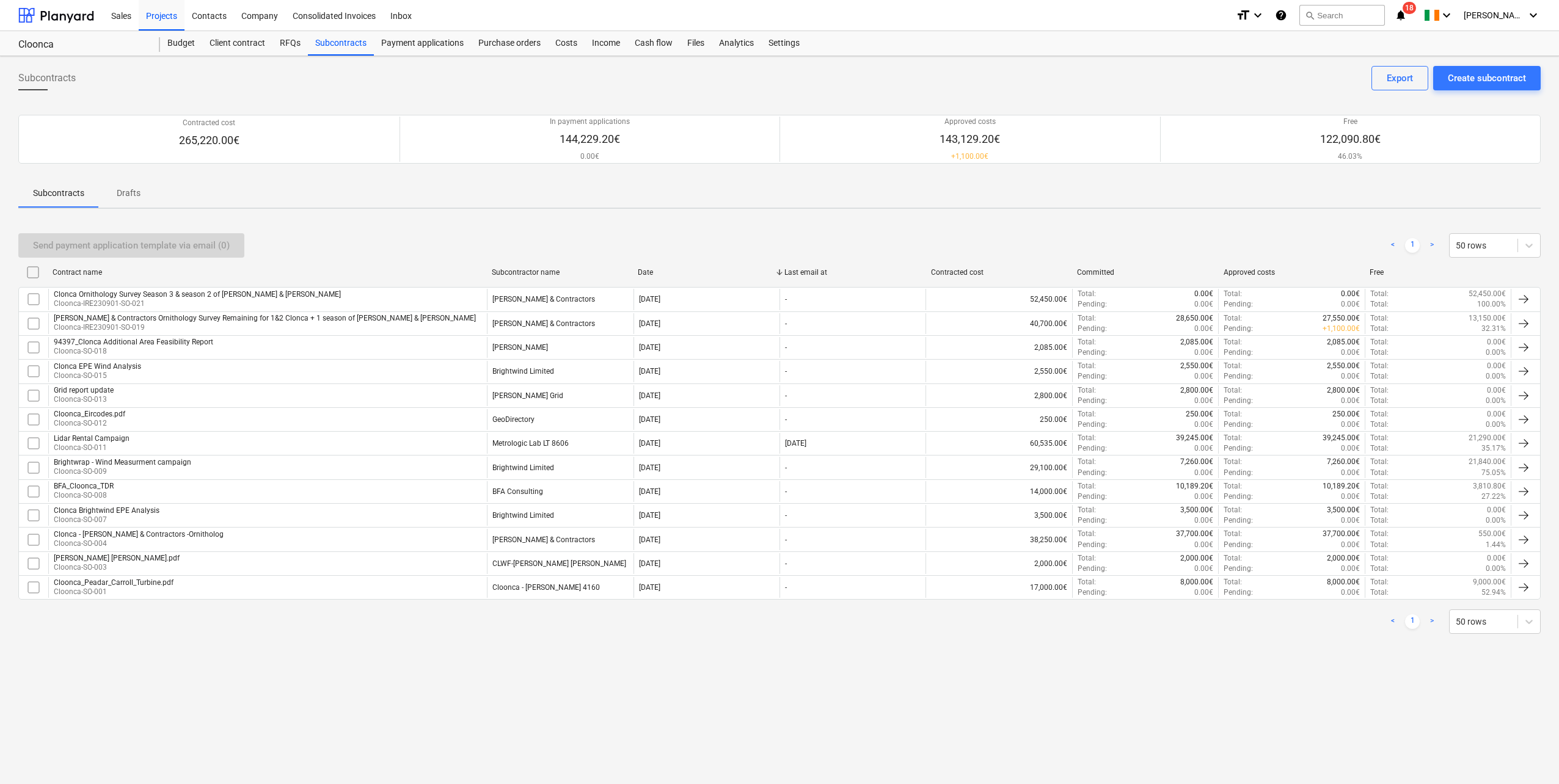
click at [280, 42] on div "RFQs" at bounding box center [290, 43] width 35 height 24
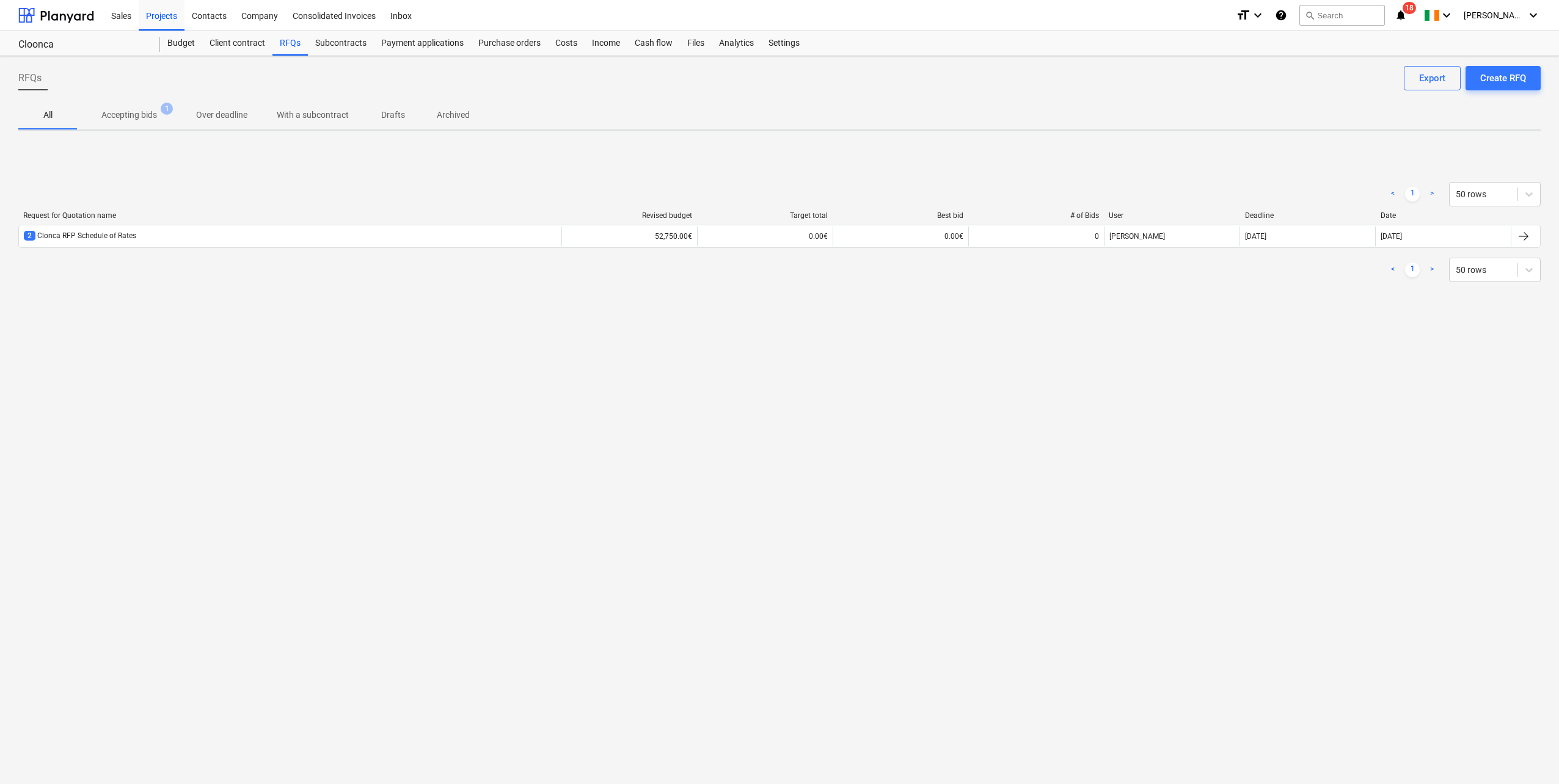
click at [96, 237] on div "2 Clonca RFP Schedule of Rates" at bounding box center [80, 235] width 112 height 10
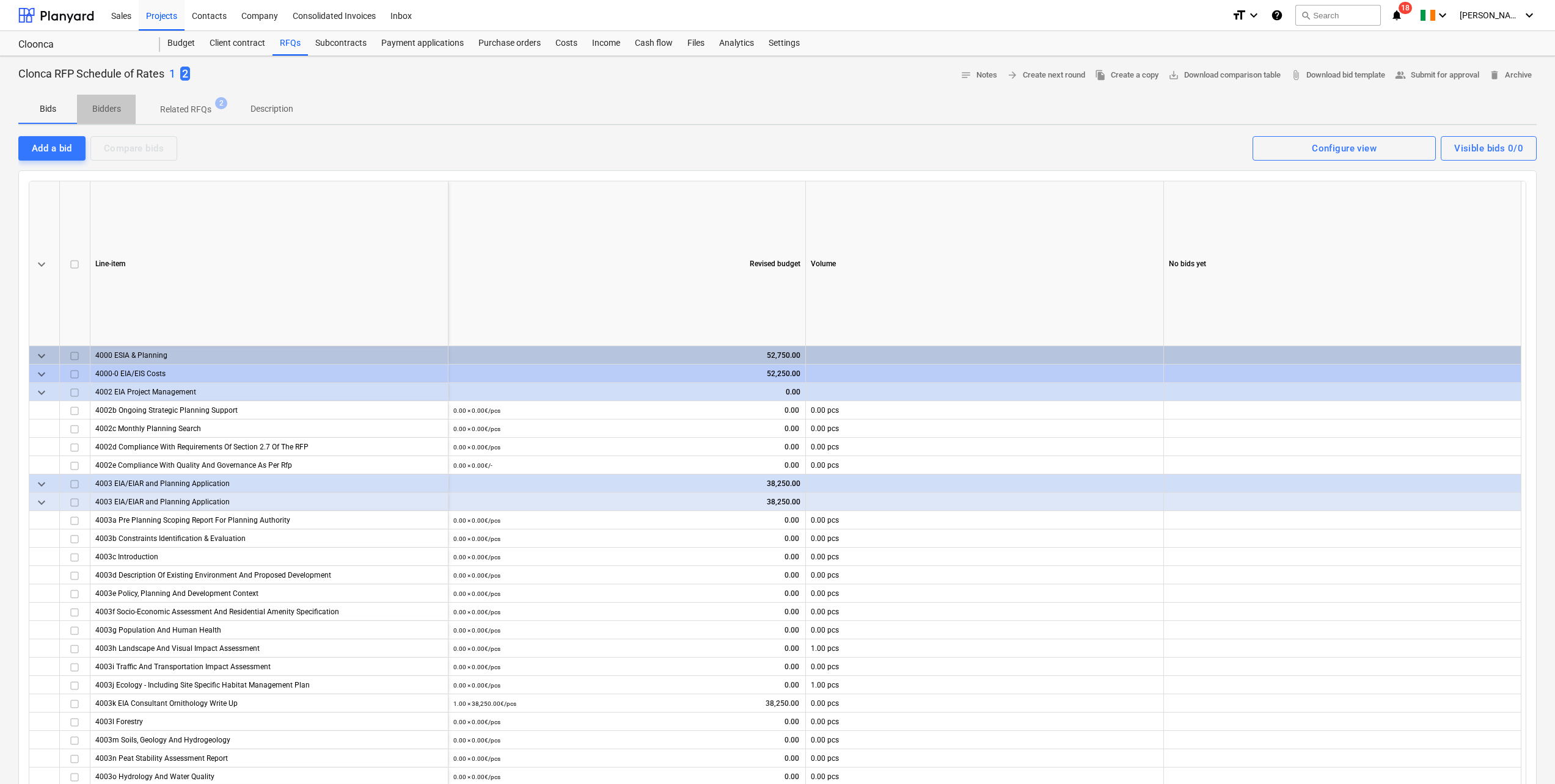
click at [111, 106] on p "Bidders" at bounding box center [106, 109] width 29 height 13
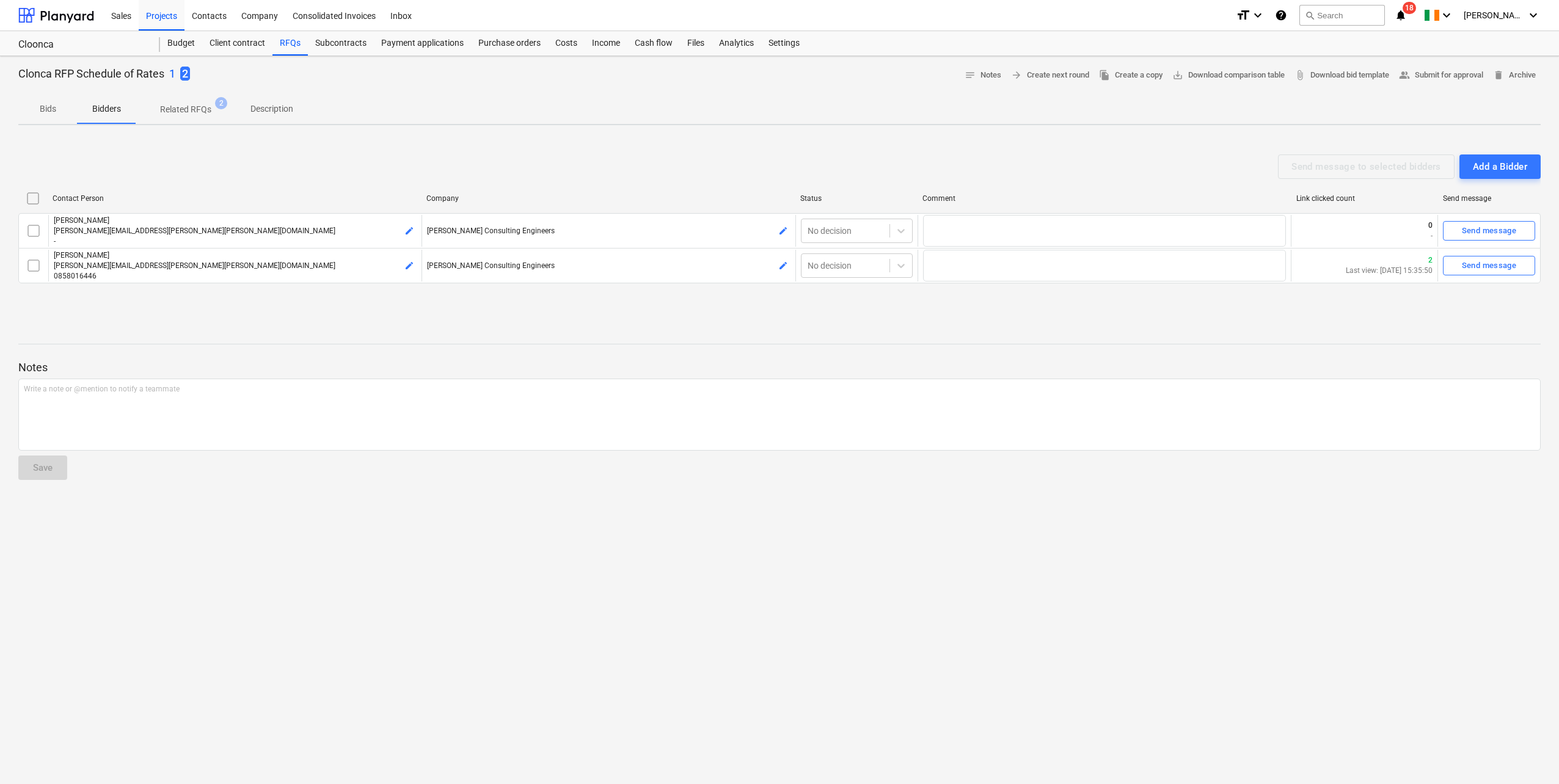
click at [201, 104] on p "Related RFQs" at bounding box center [186, 109] width 51 height 13
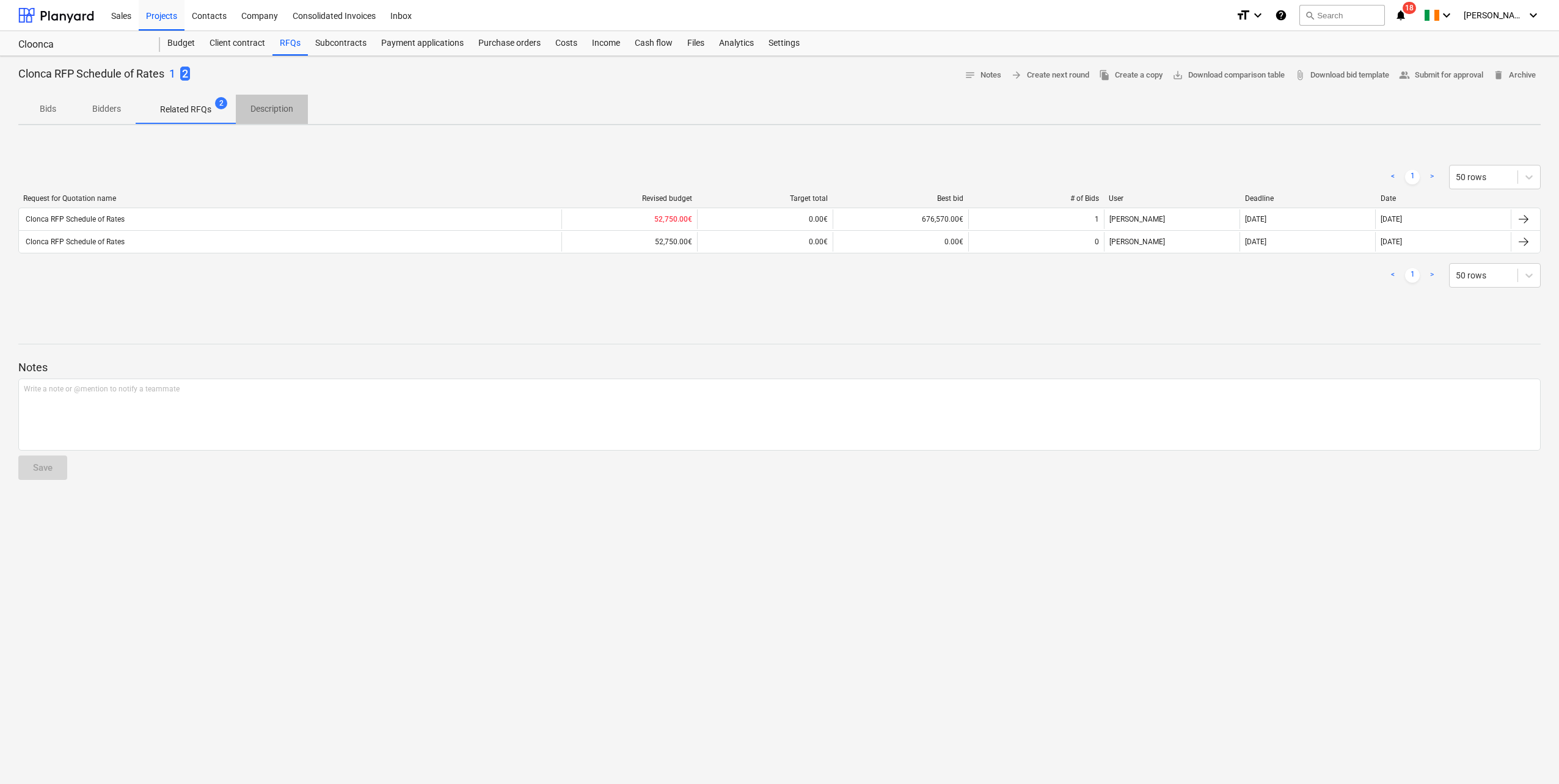
click at [272, 114] on p "Description" at bounding box center [272, 109] width 43 height 13
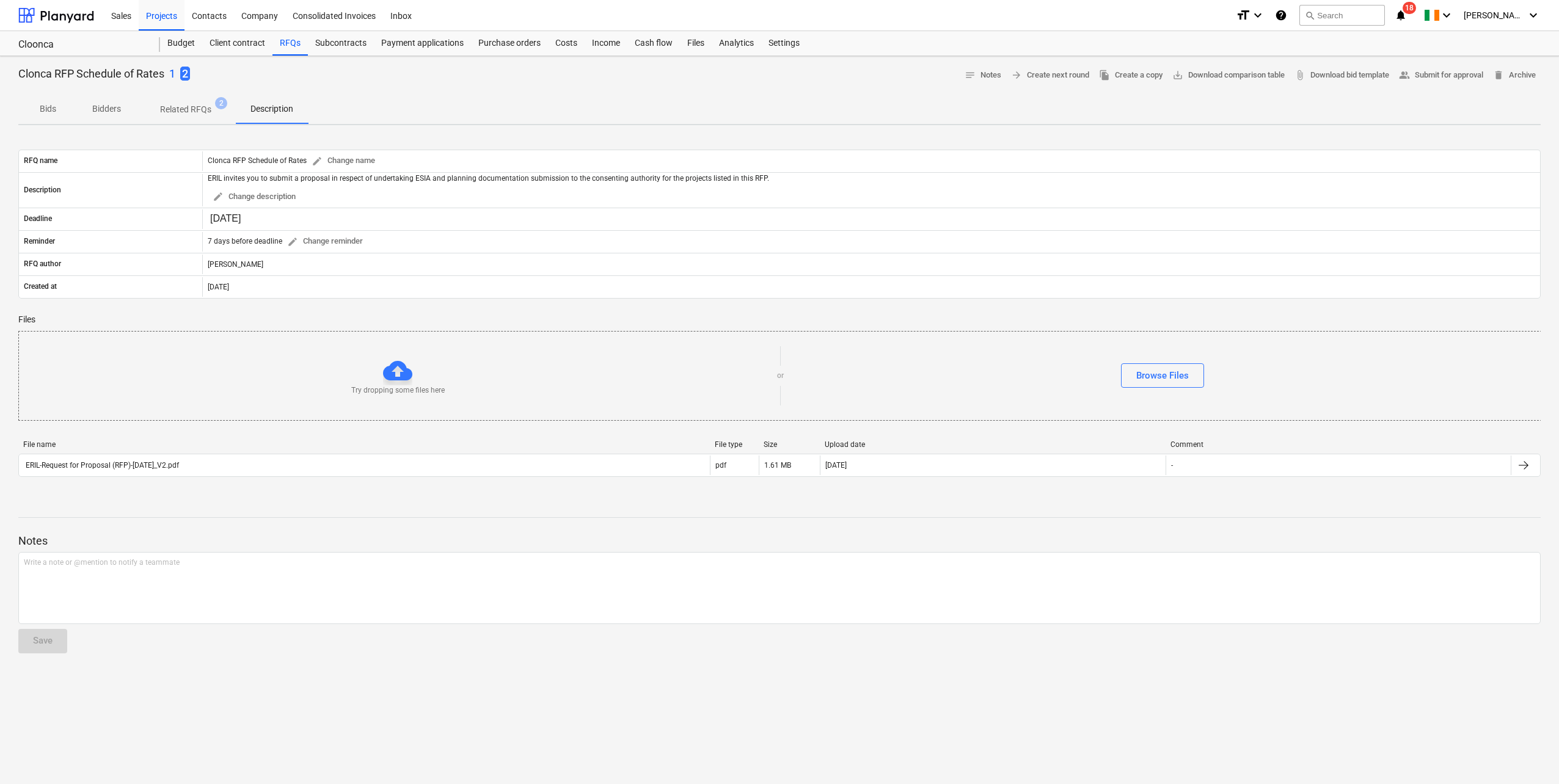
click at [194, 112] on p "Related RFQs" at bounding box center [186, 109] width 51 height 13
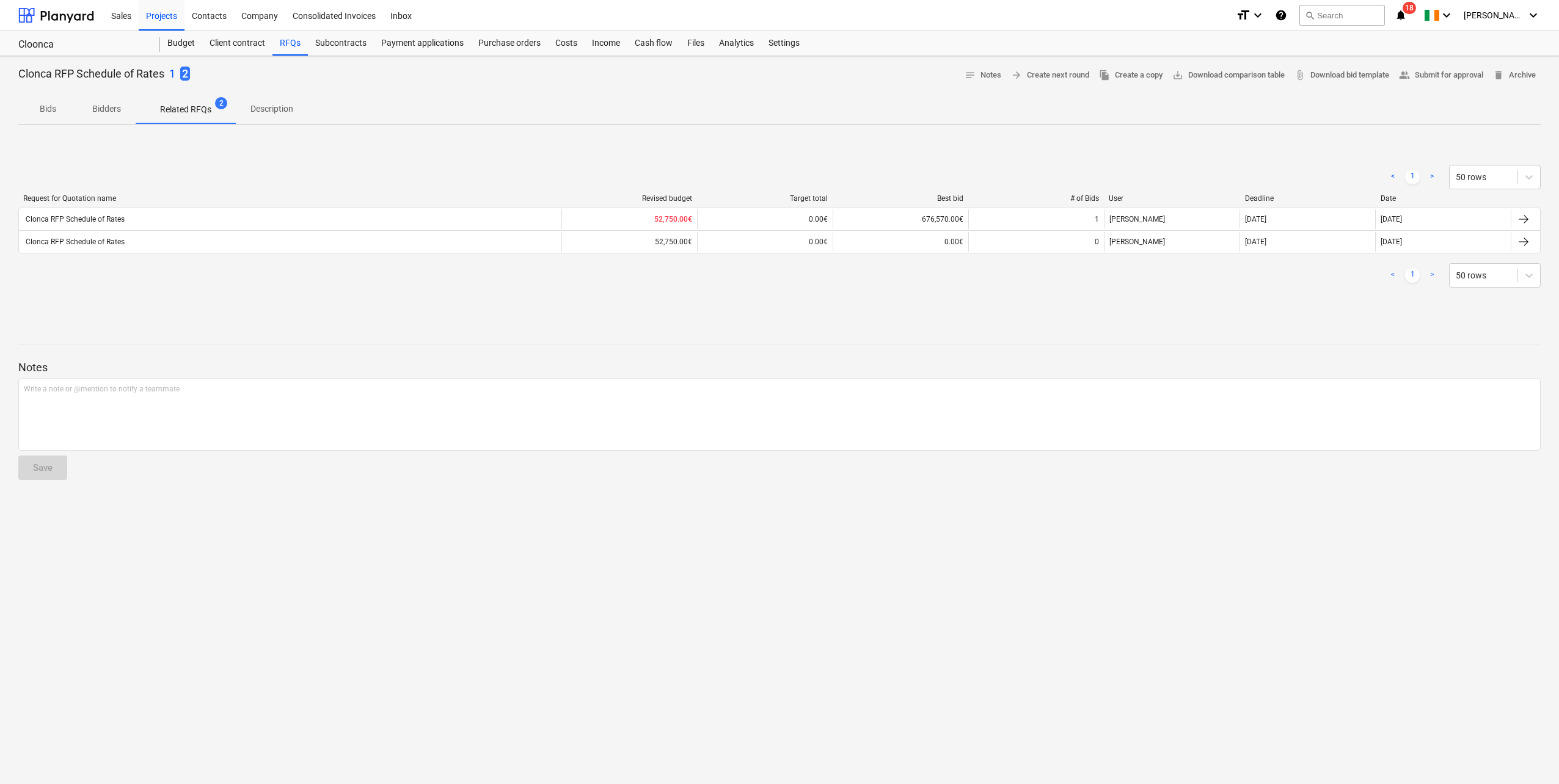
click at [49, 111] on p "Bids" at bounding box center [48, 109] width 29 height 13
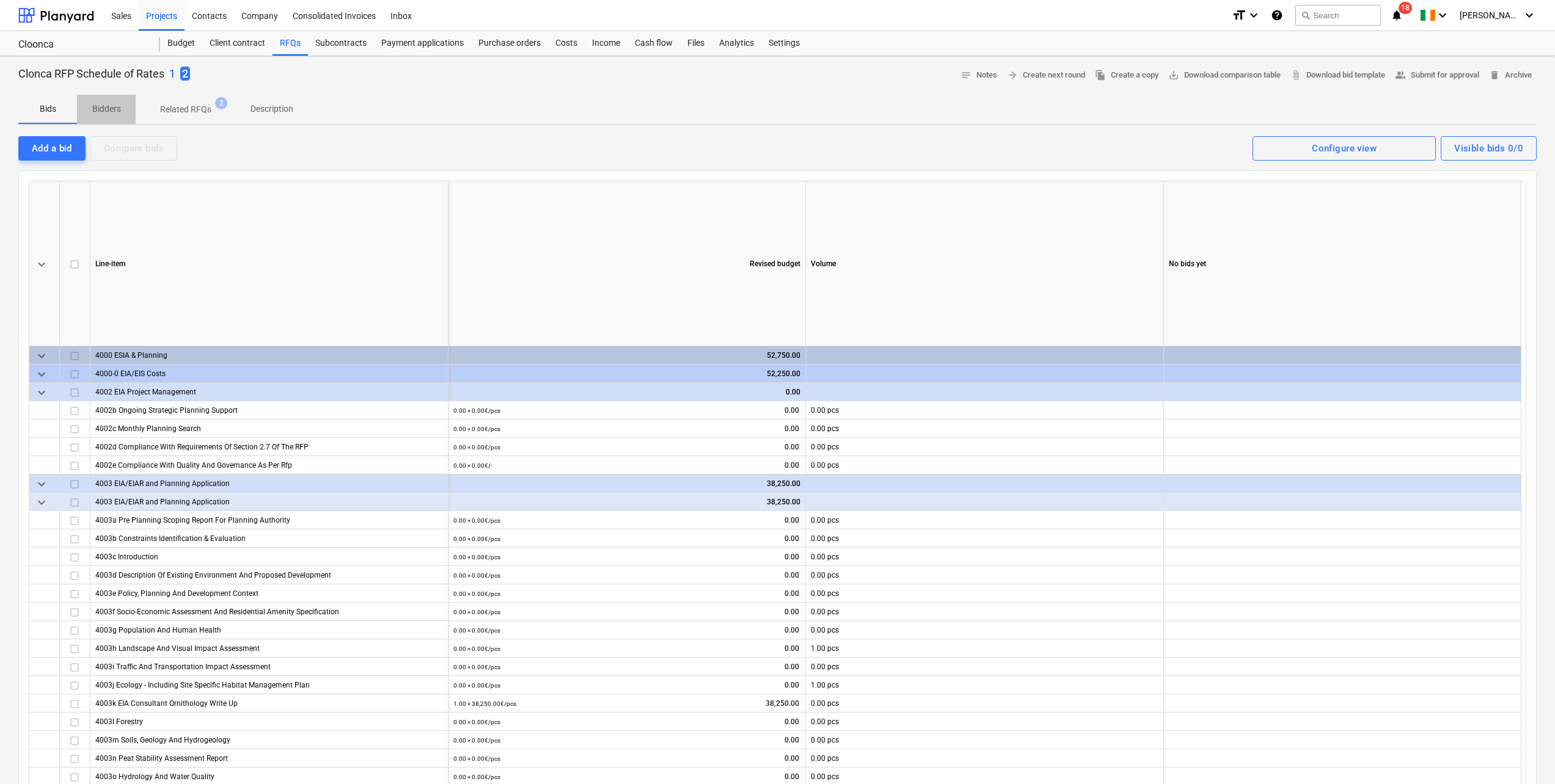
click at [111, 102] on span "Bidders" at bounding box center [106, 109] width 59 height 20
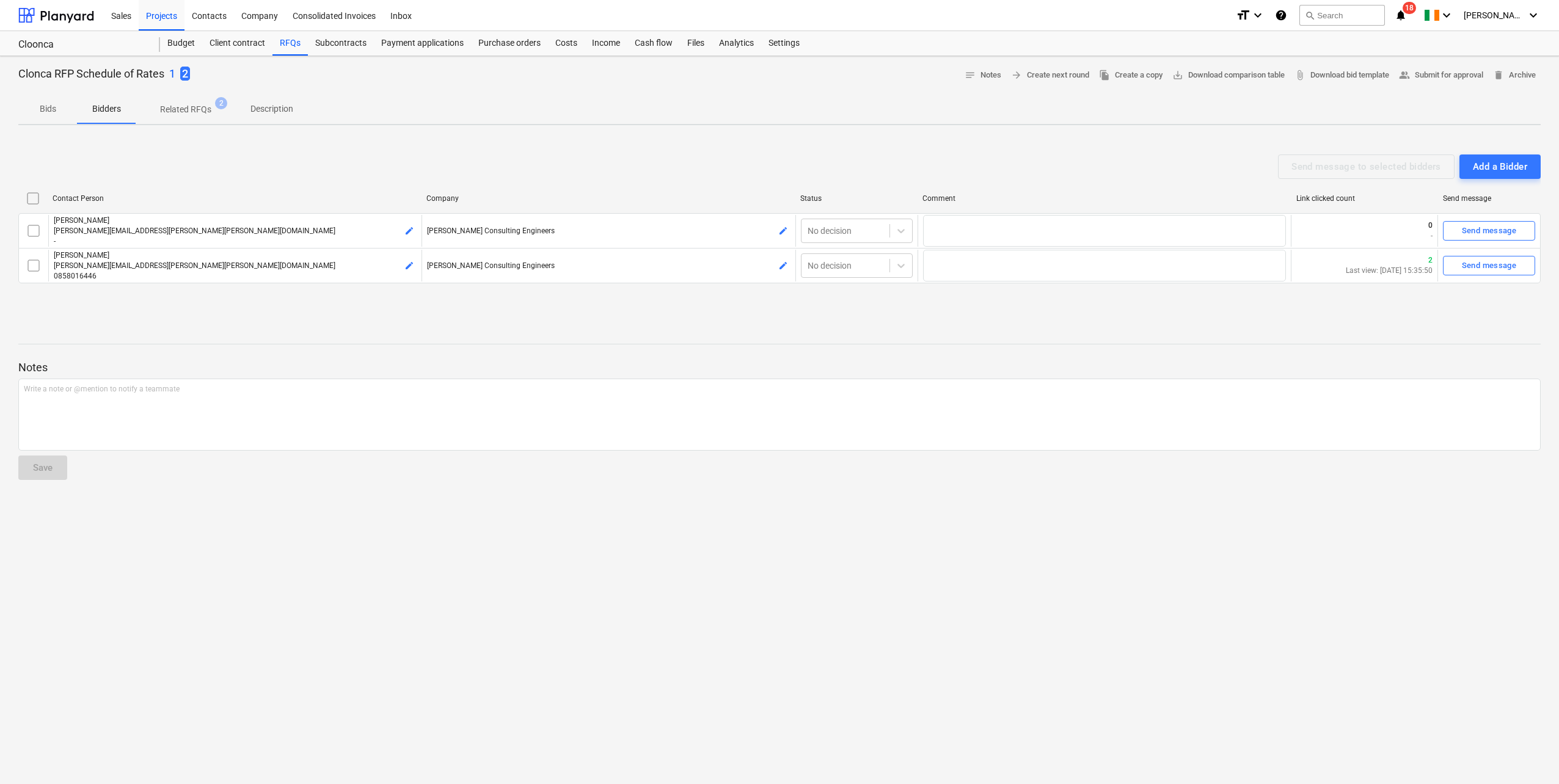
click at [188, 269] on p "[PERSON_NAME][EMAIL_ADDRESS][PERSON_NAME][PERSON_NAME][DOMAIN_NAME]" at bounding box center [236, 266] width 363 height 10
click at [49, 110] on p "Bids" at bounding box center [48, 109] width 29 height 13
click at [267, 102] on span "Description" at bounding box center [272, 109] width 72 height 20
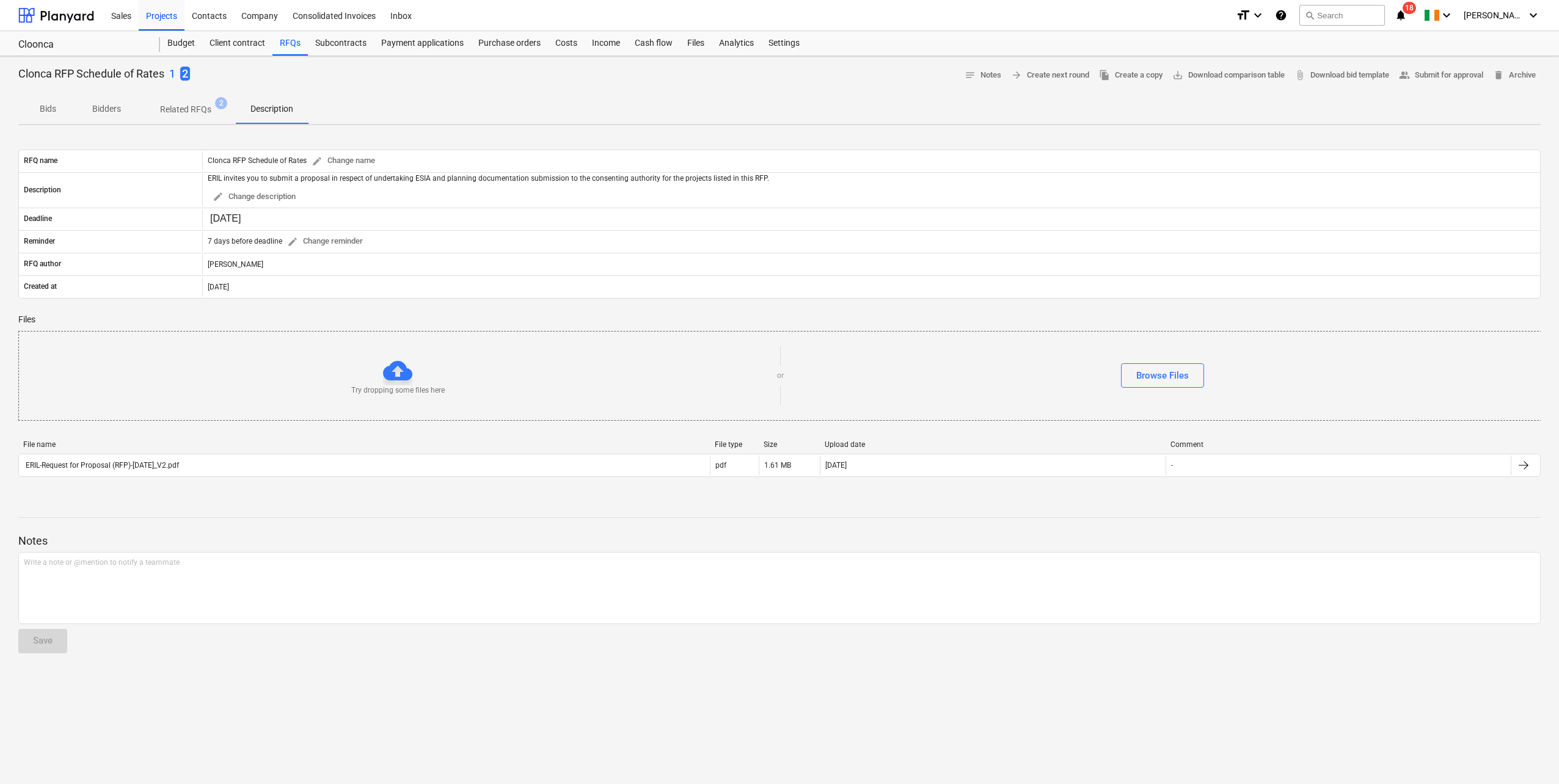
click at [127, 470] on div "ERIL-Request for Proposal (RFP)-[DATE]_V2.pdf" at bounding box center [364, 465] width 691 height 19
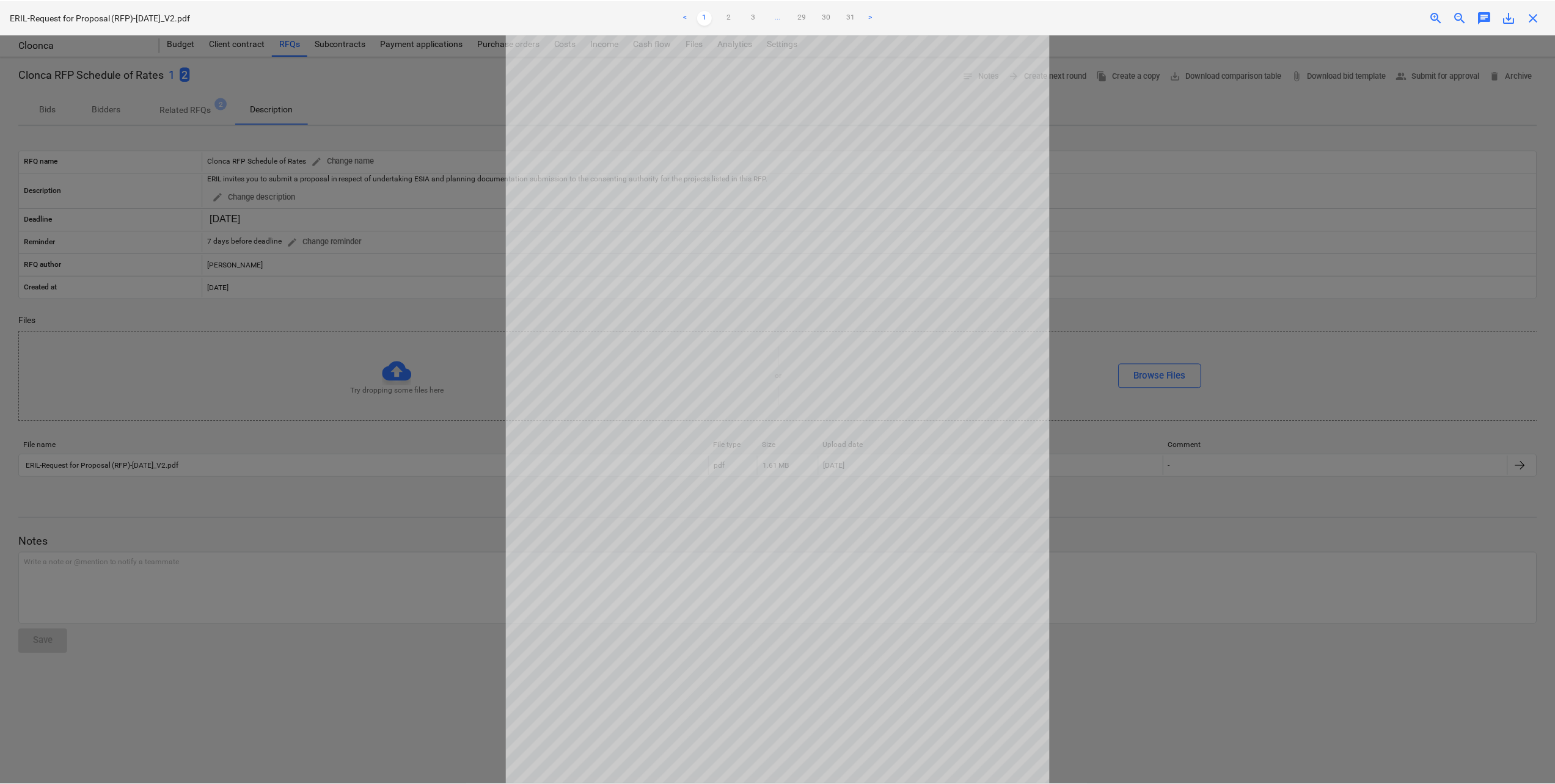
scroll to position [24, 0]
click at [802, 13] on link "29" at bounding box center [804, 17] width 15 height 15
click at [835, 15] on link "30" at bounding box center [841, 17] width 15 height 15
click at [1534, 19] on span "close" at bounding box center [1537, 17] width 15 height 15
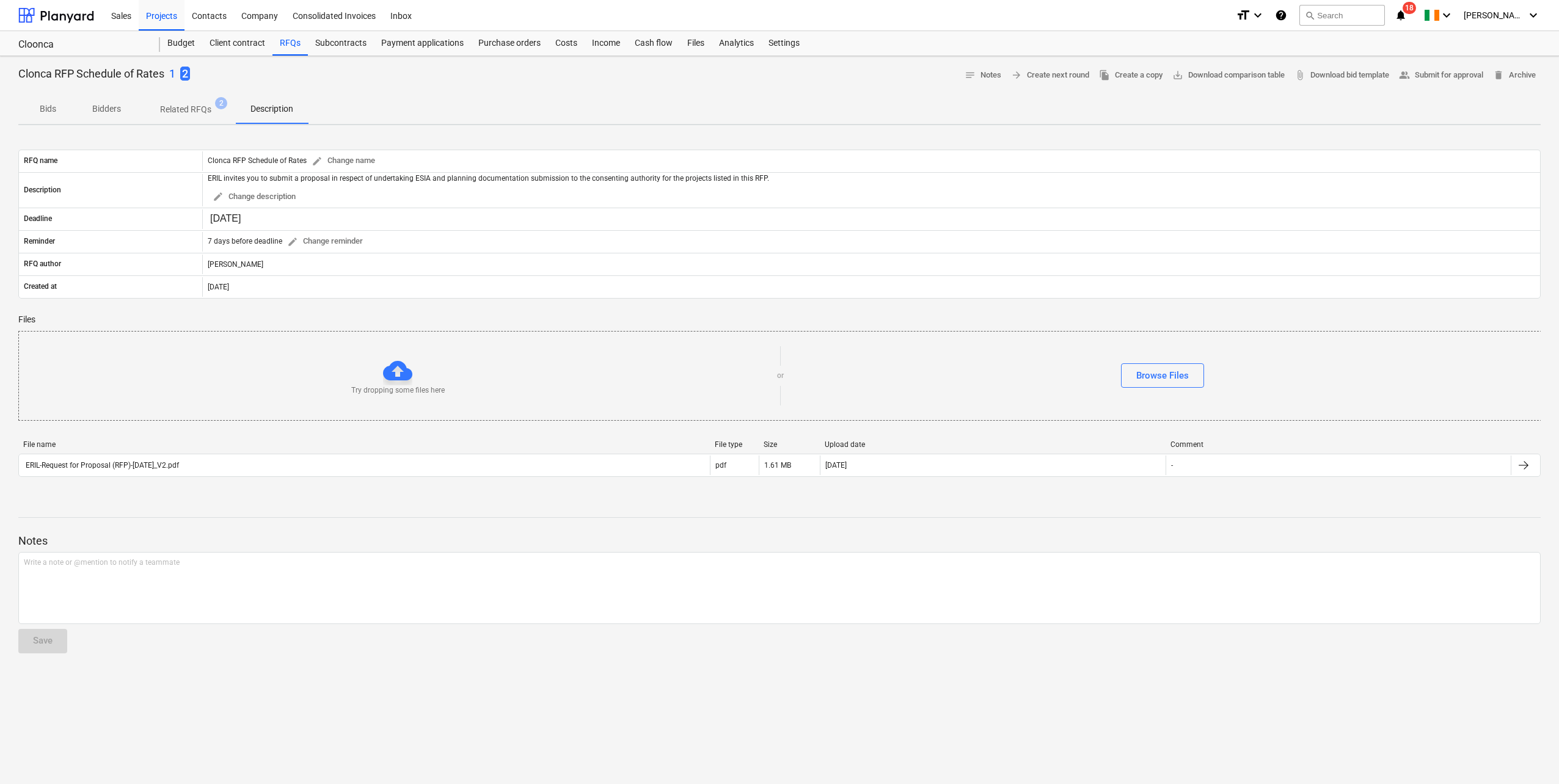
click at [148, 11] on div "Projects" at bounding box center [161, 15] width 46 height 31
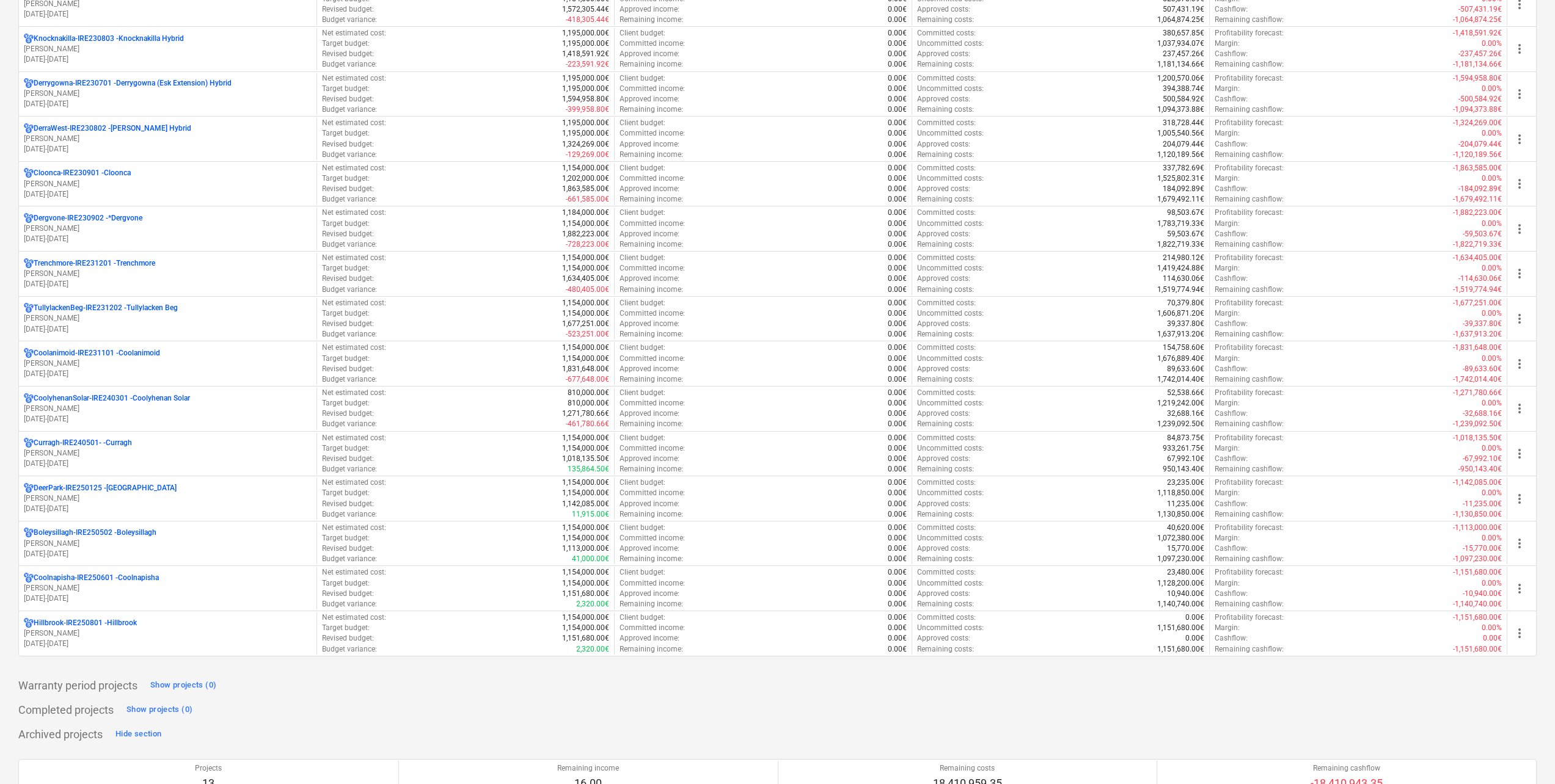
scroll to position [305, 0]
click at [149, 266] on p "Trenchmore-IRE231201 - Trenchmore" at bounding box center [94, 265] width 121 height 10
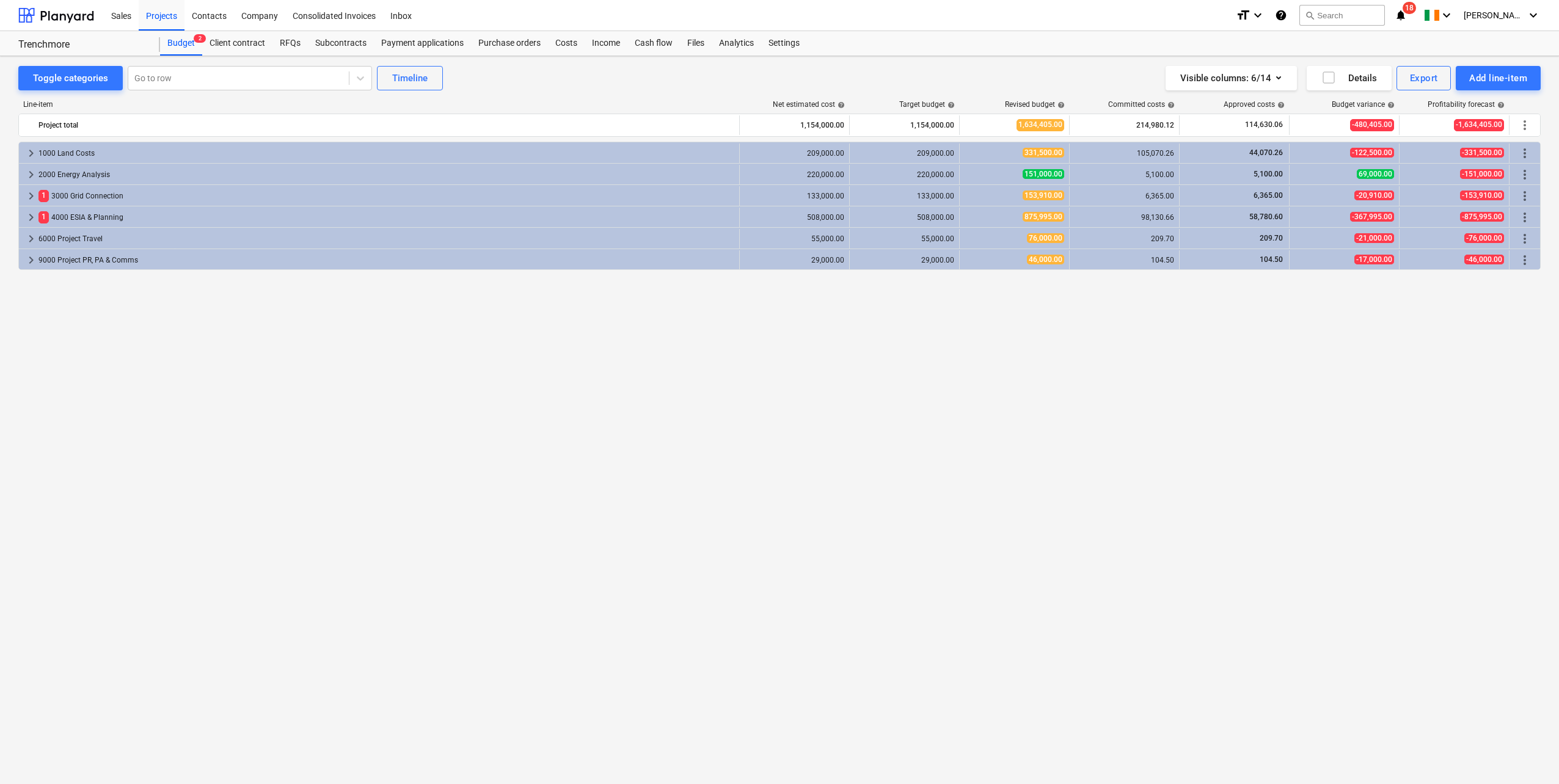
click at [294, 44] on div "RFQs" at bounding box center [290, 43] width 35 height 24
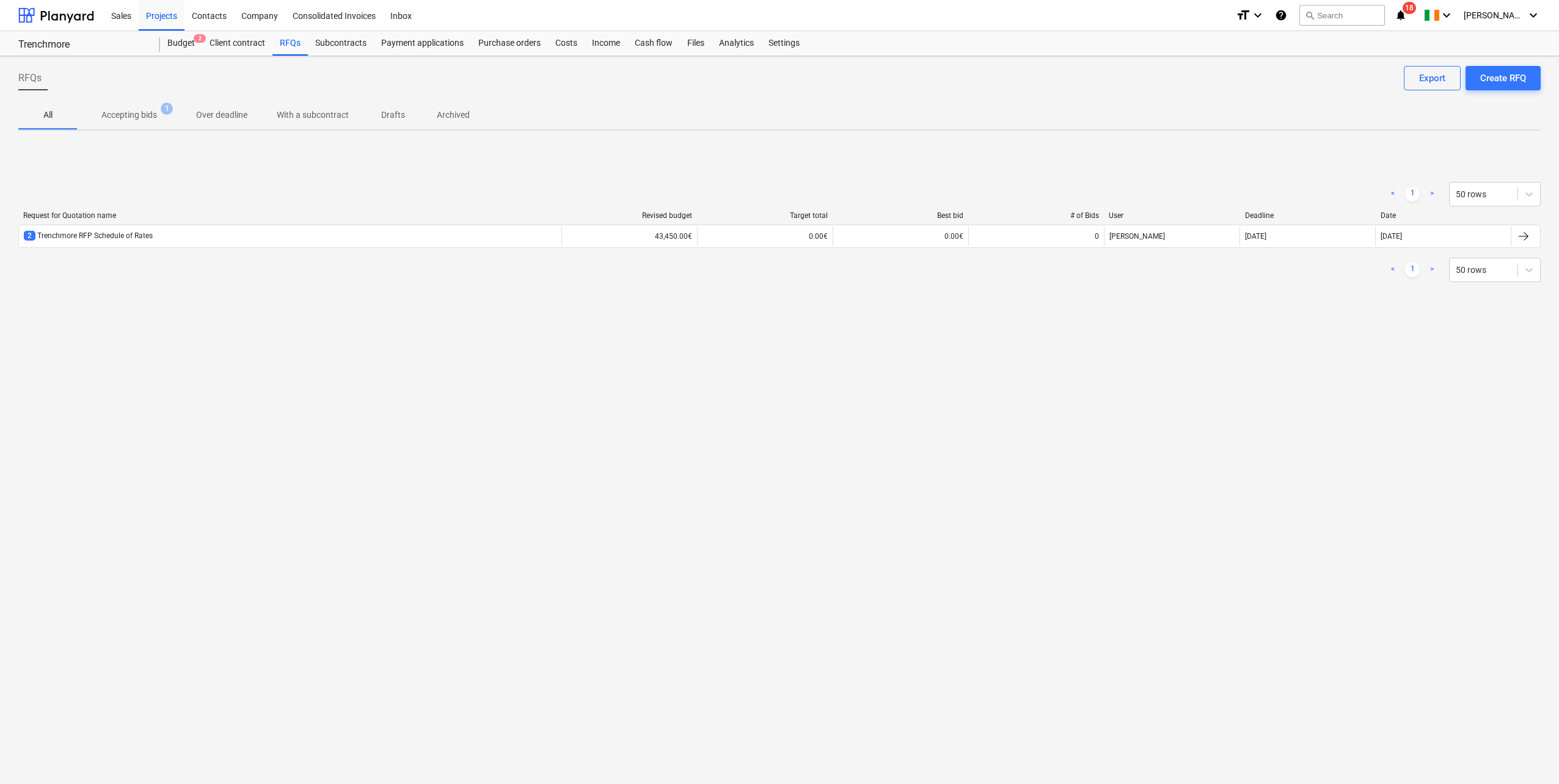
click at [125, 235] on div "2 Trenchmore RFP Schedule of Rates" at bounding box center [88, 235] width 129 height 10
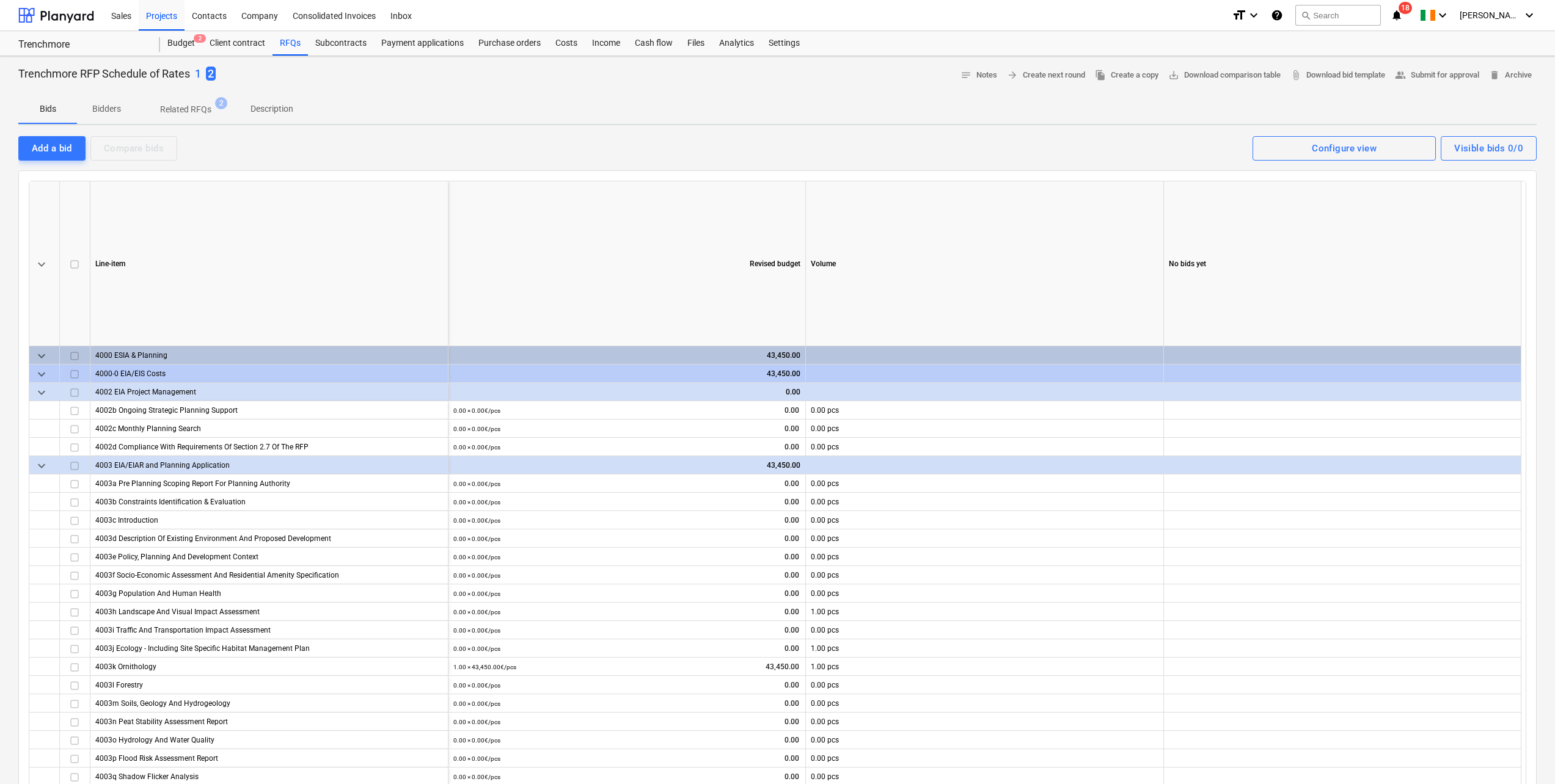
scroll to position [61, 0]
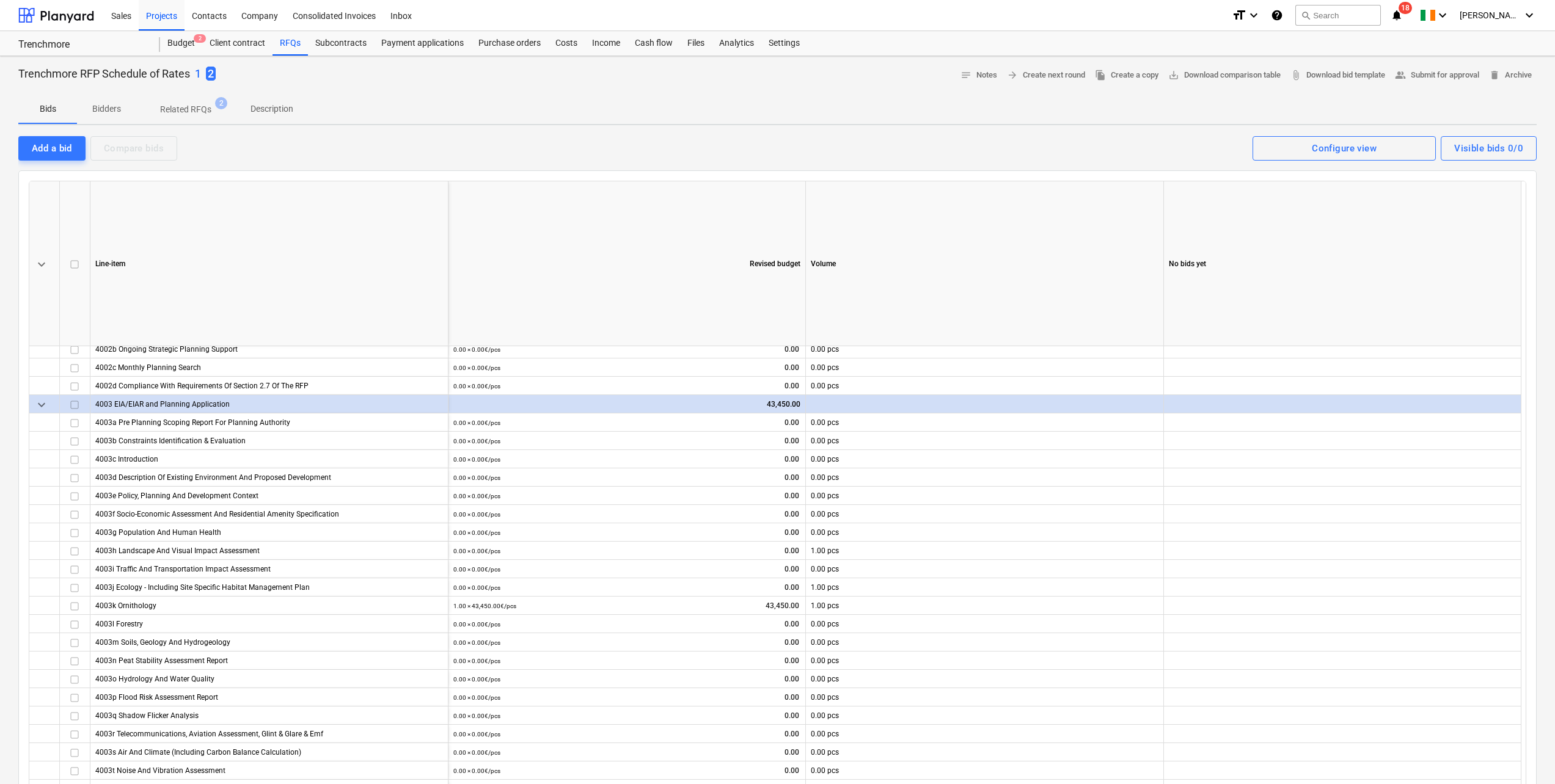
click at [1331, 77] on span "attach_file Download bid template" at bounding box center [1337, 75] width 95 height 14
